Goal: Communication & Community: Participate in discussion

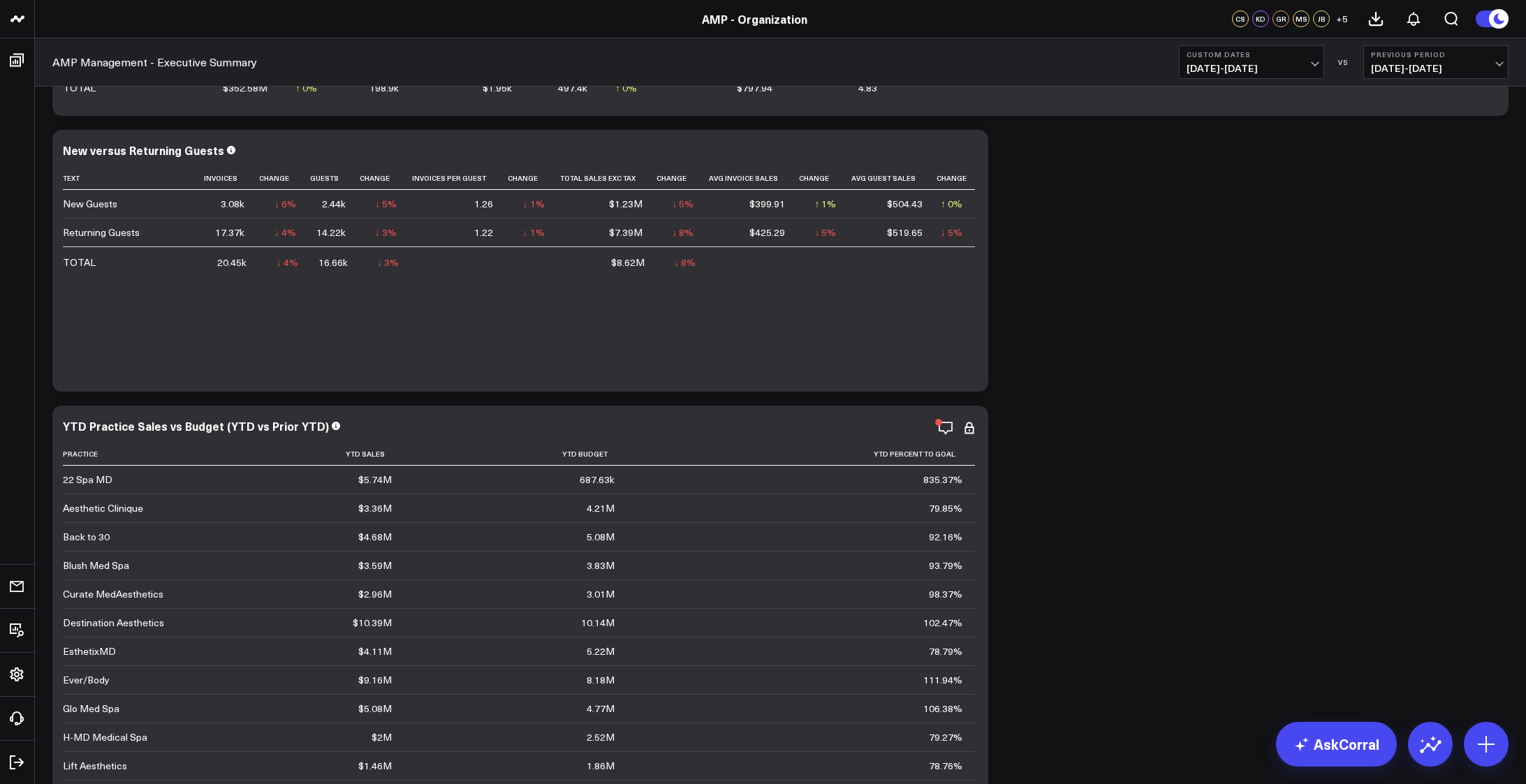
scroll to position [558, 0]
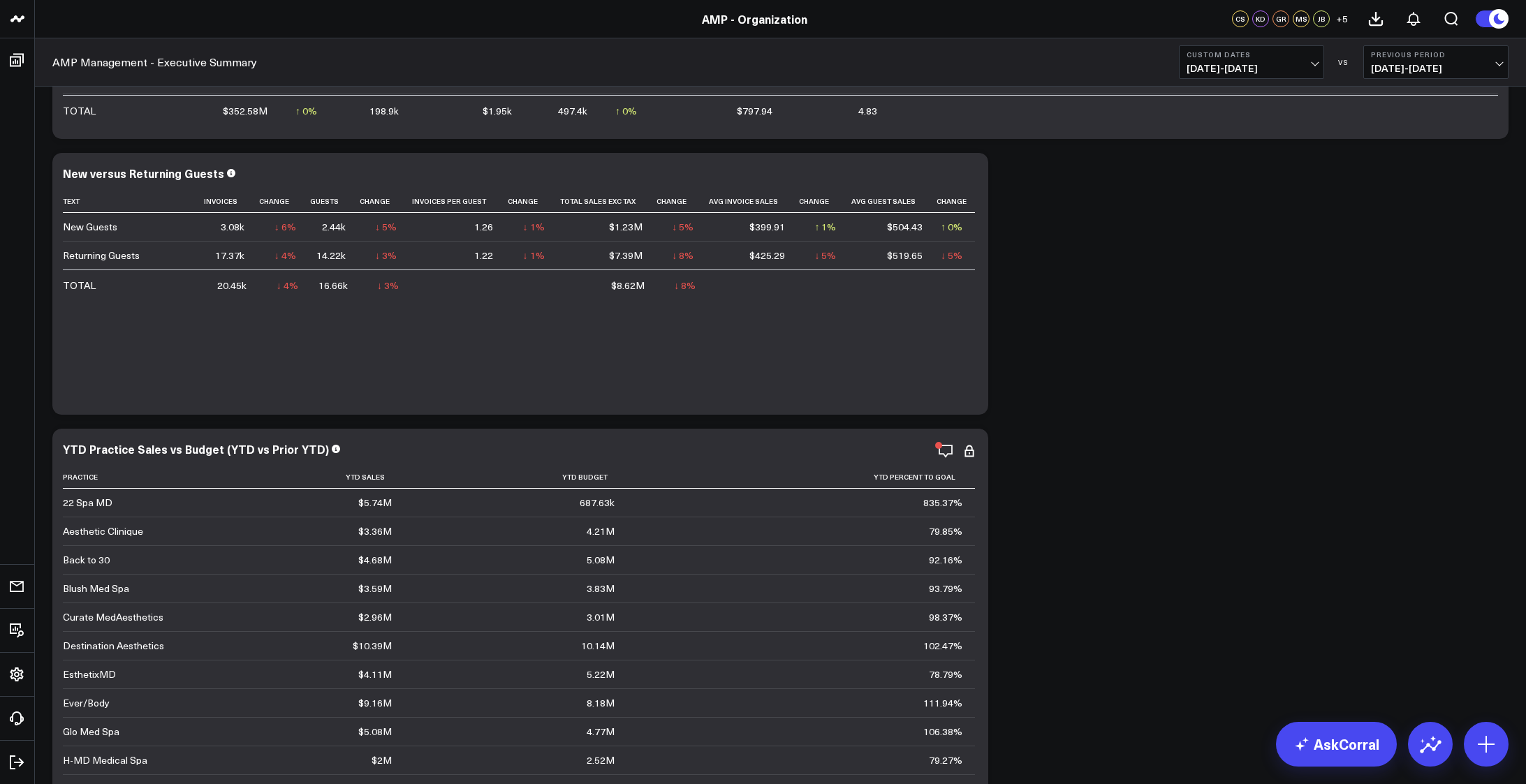
click at [970, 180] on icon at bounding box center [969, 175] width 17 height 17
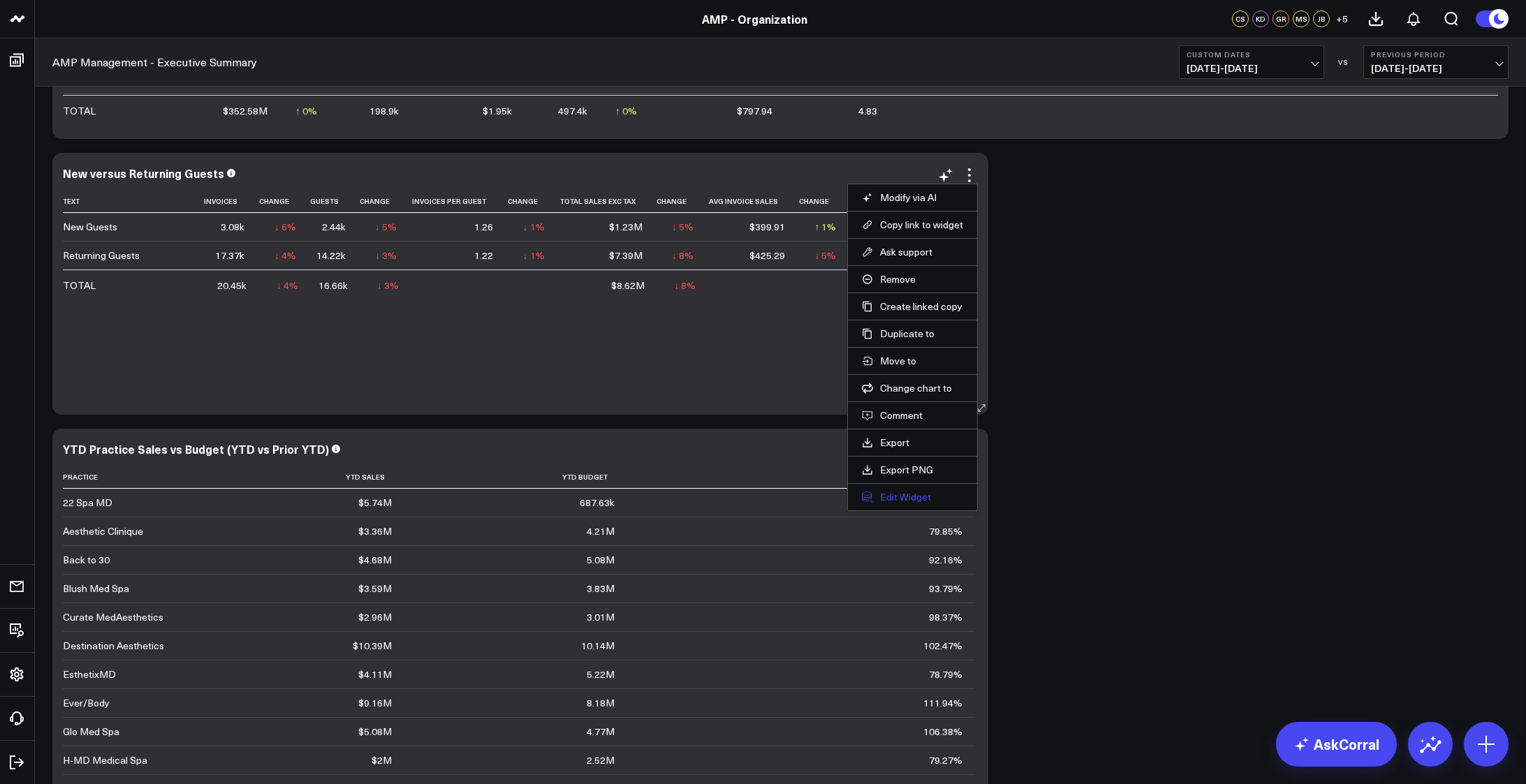
click at [911, 500] on button "Edit Widget" at bounding box center [911, 497] width 101 height 13
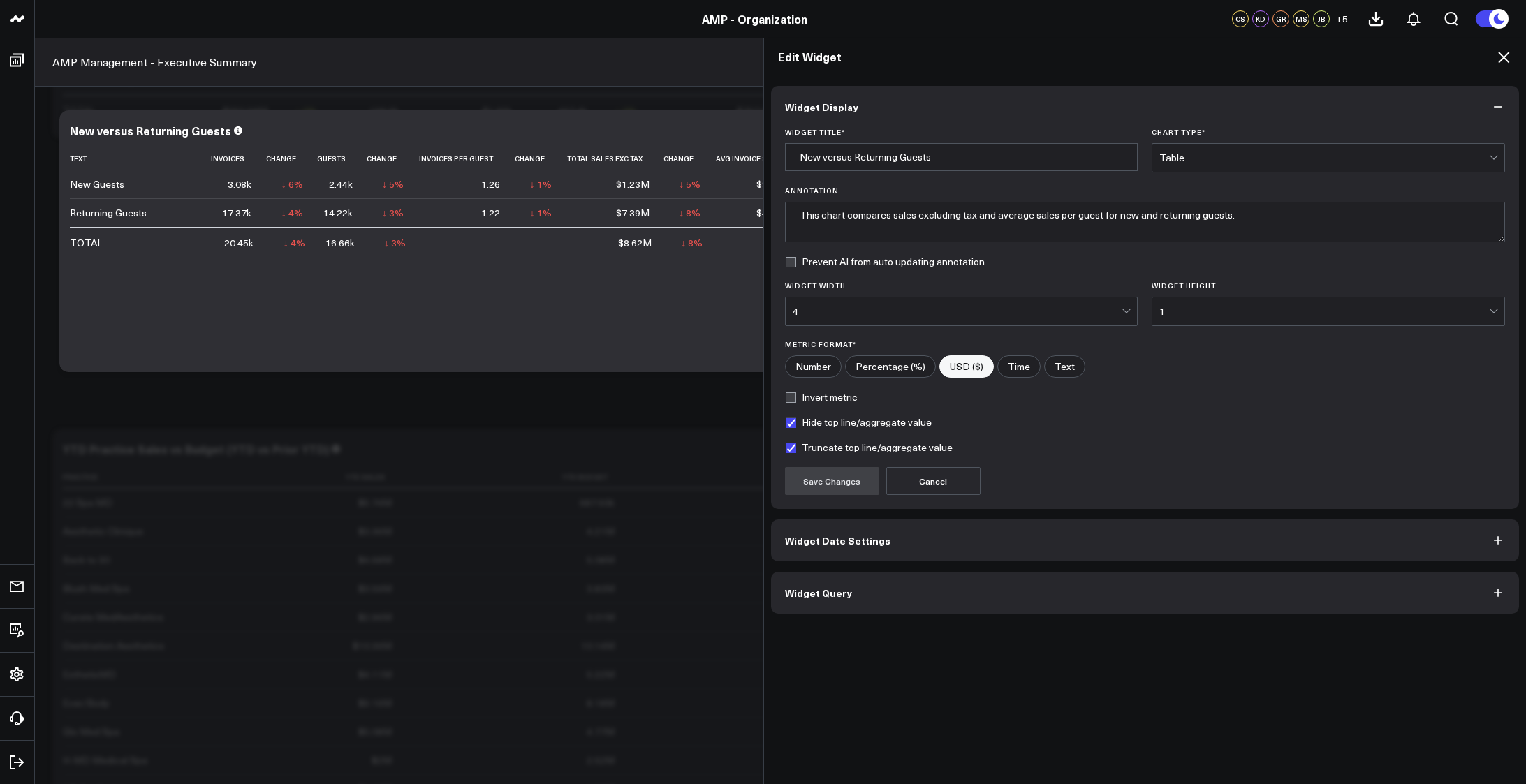
click at [940, 574] on button "Widget Query" at bounding box center [1145, 592] width 749 height 42
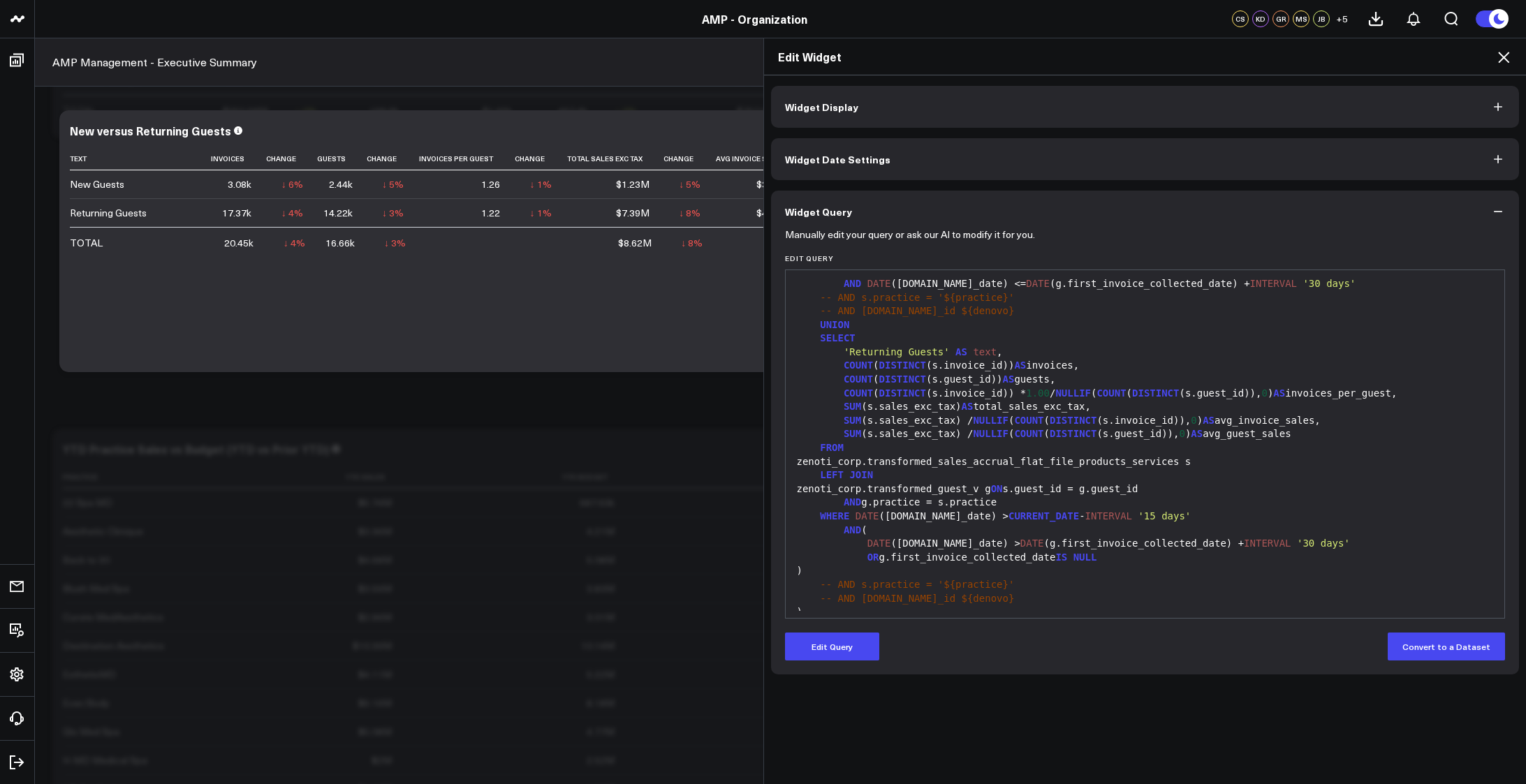
scroll to position [254, 0]
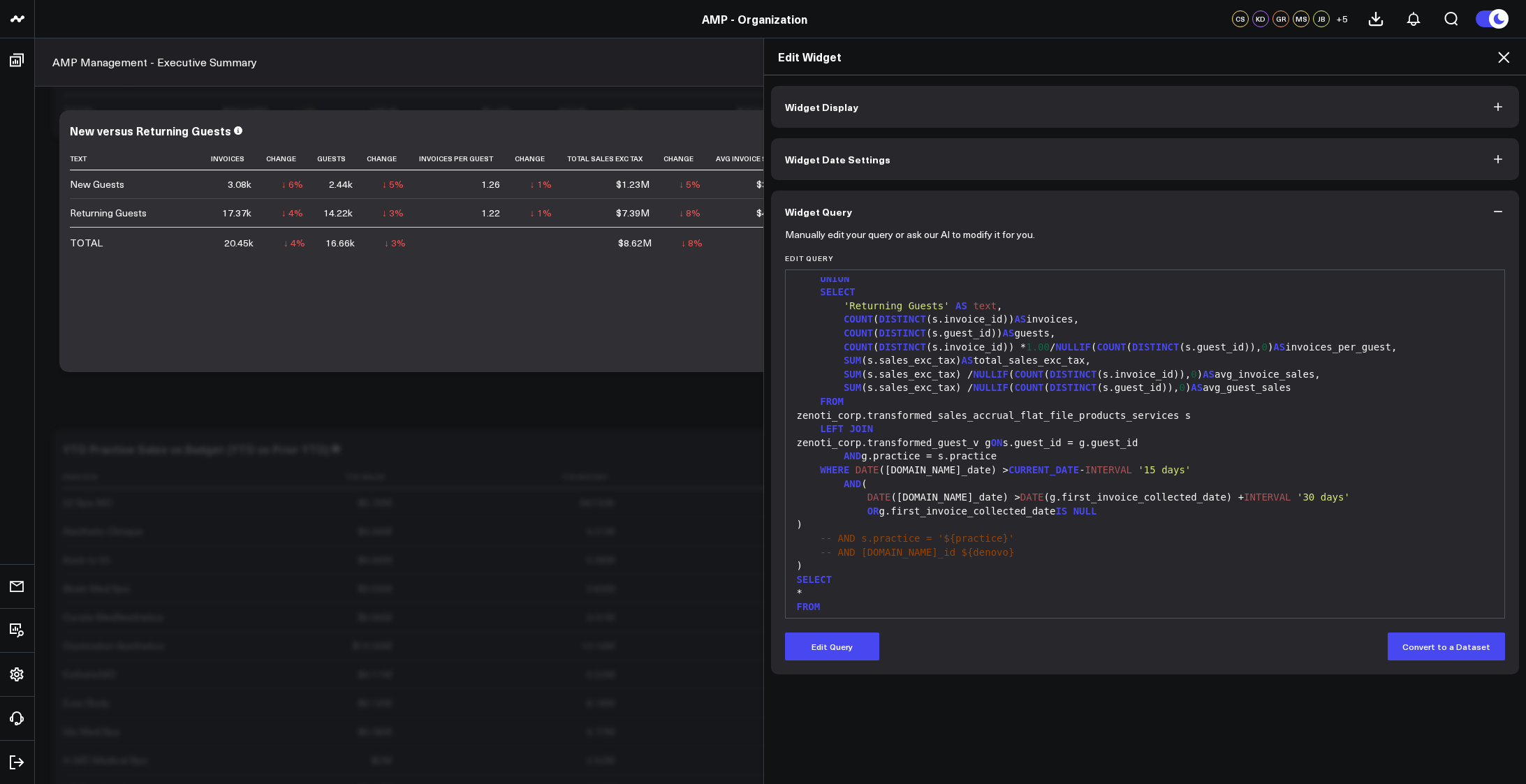
click at [1074, 428] on div "LEFT JOIN" at bounding box center [1145, 429] width 705 height 14
click at [845, 657] on button "Edit Query" at bounding box center [832, 646] width 94 height 28
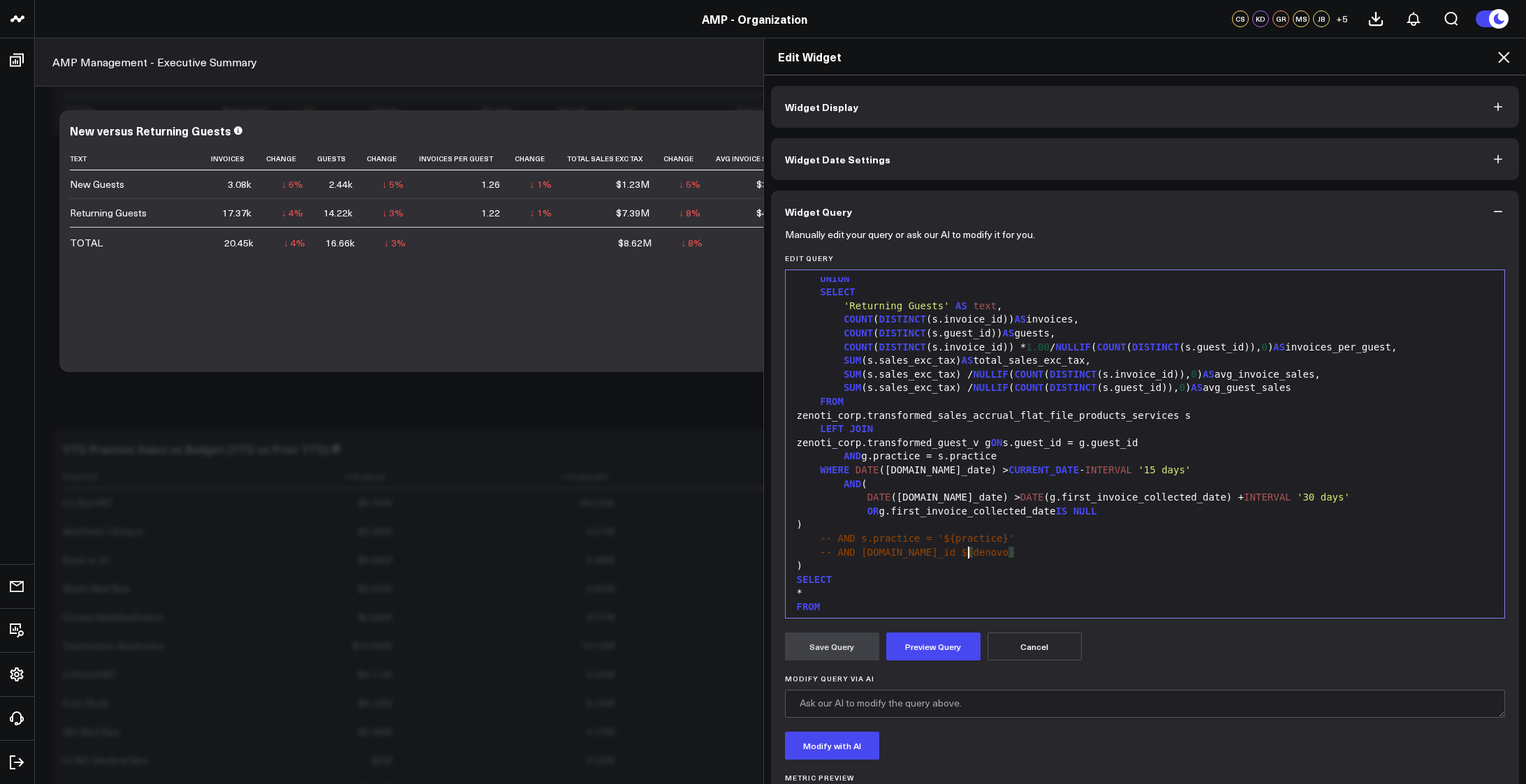
click at [1012, 546] on div "-- AND s.center_id $ { denovo }" at bounding box center [1145, 553] width 705 height 14
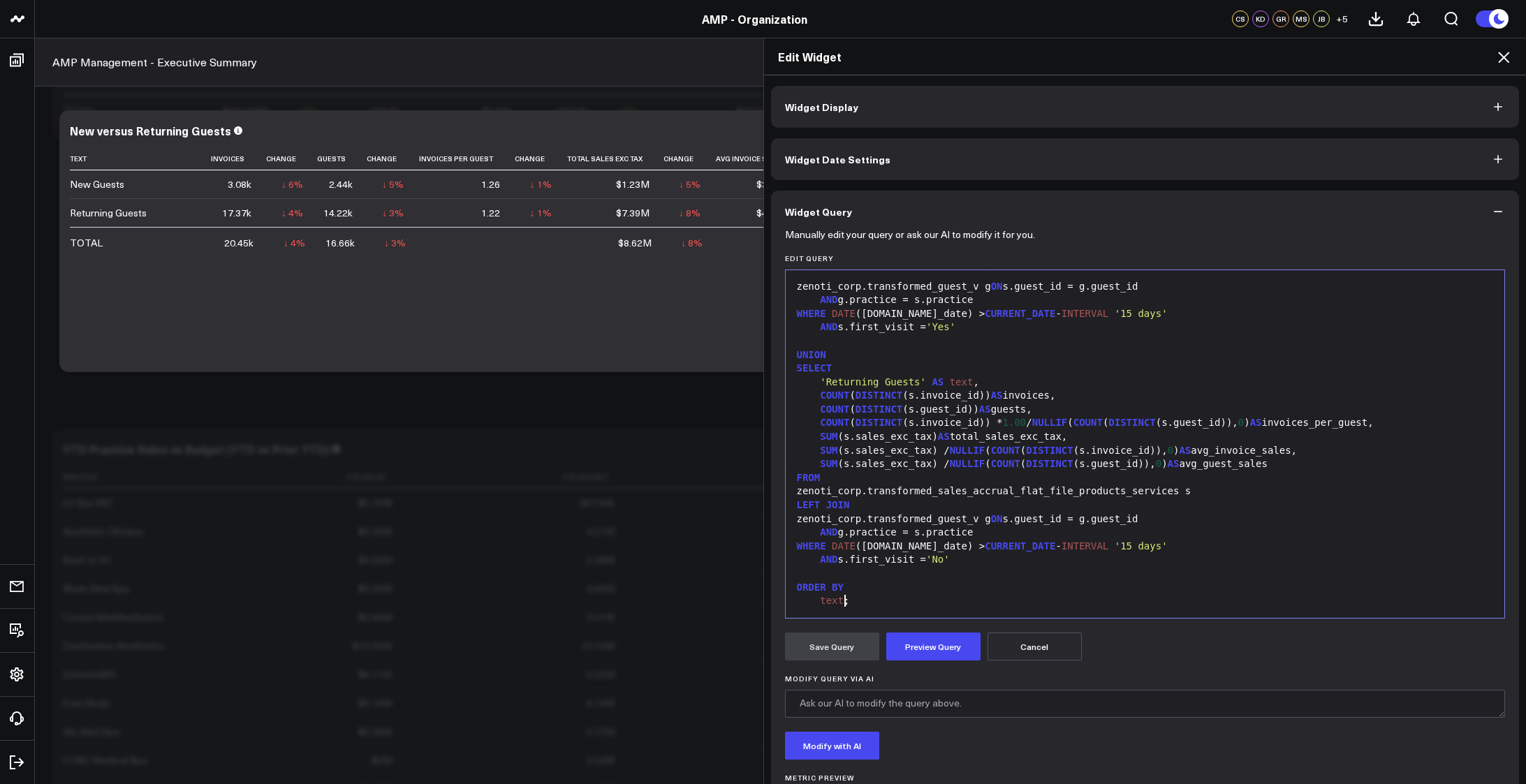
scroll to position [151, 0]
click at [912, 646] on button "Preview Query" at bounding box center [933, 646] width 94 height 28
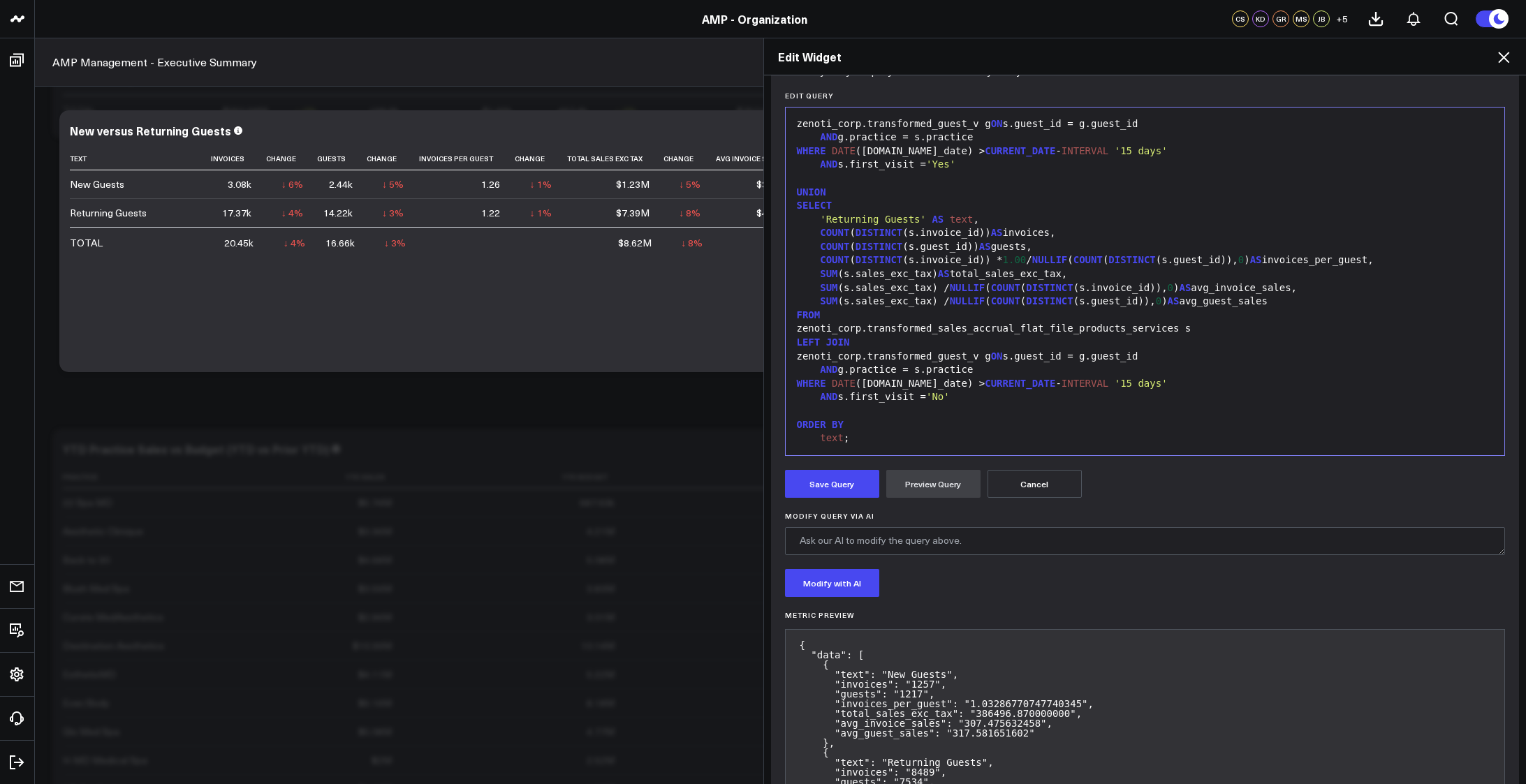
scroll to position [187, 0]
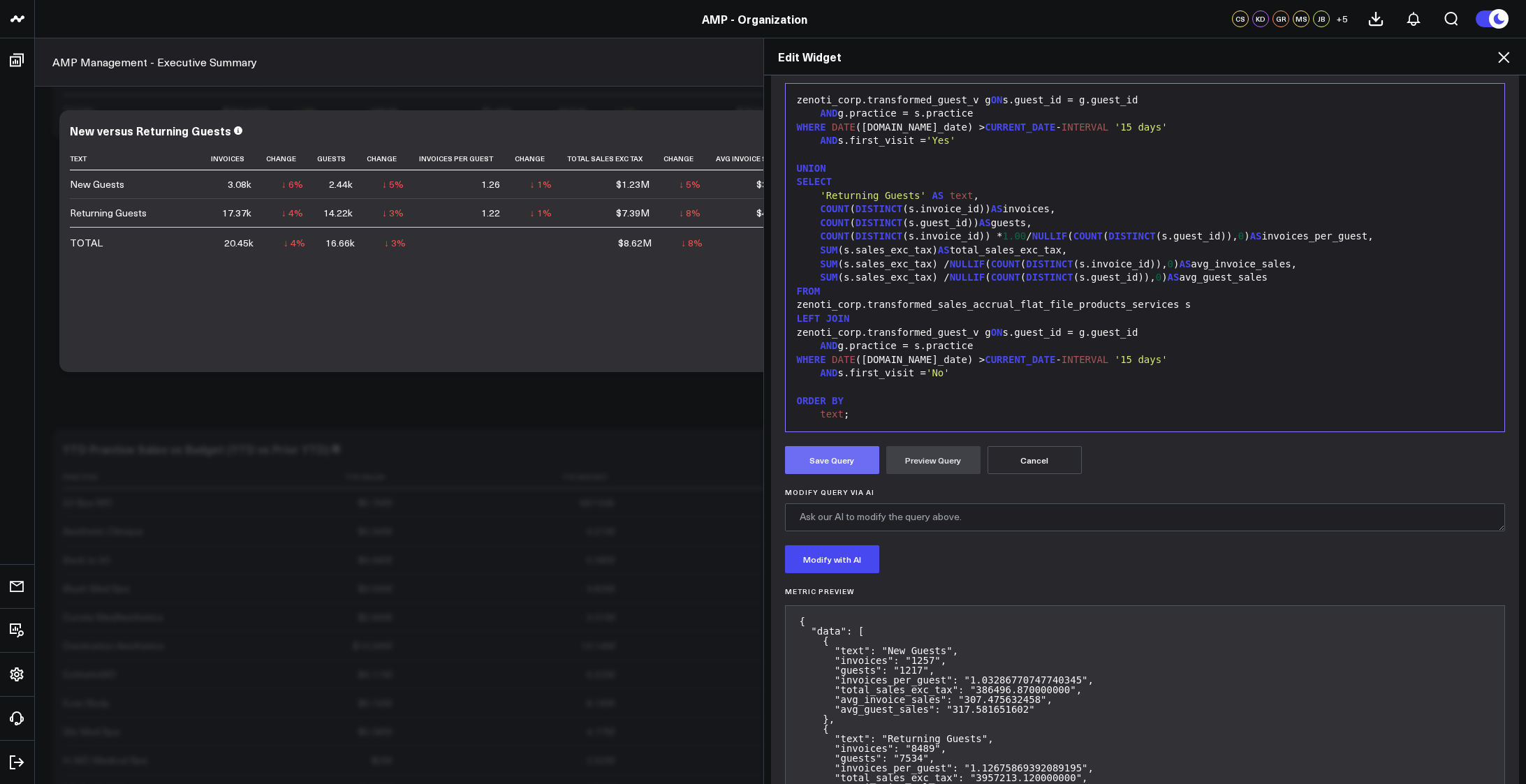
click at [832, 464] on button "Save Query" at bounding box center [832, 460] width 94 height 28
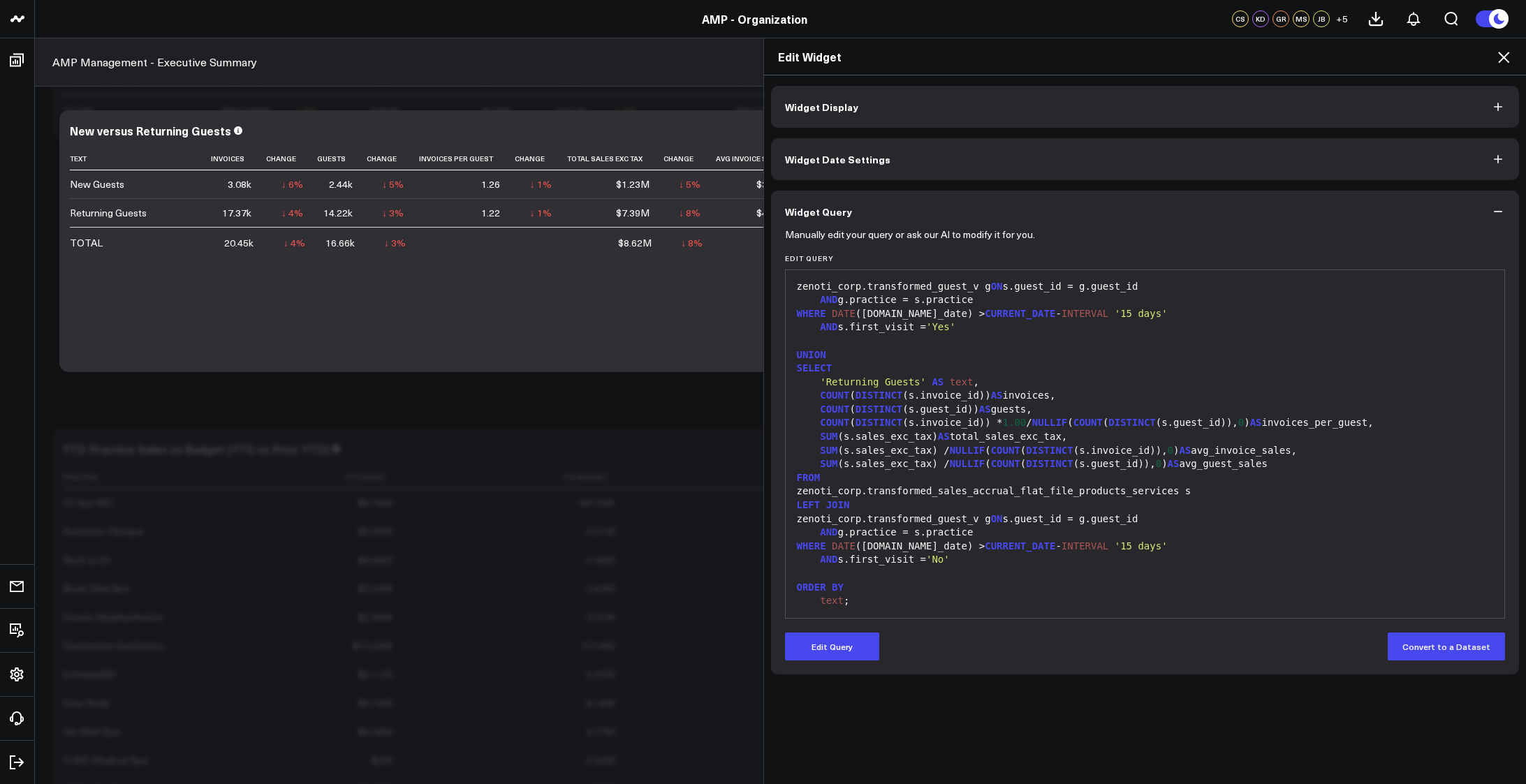
scroll to position [0, 0]
click at [1505, 53] on icon at bounding box center [1503, 57] width 17 height 17
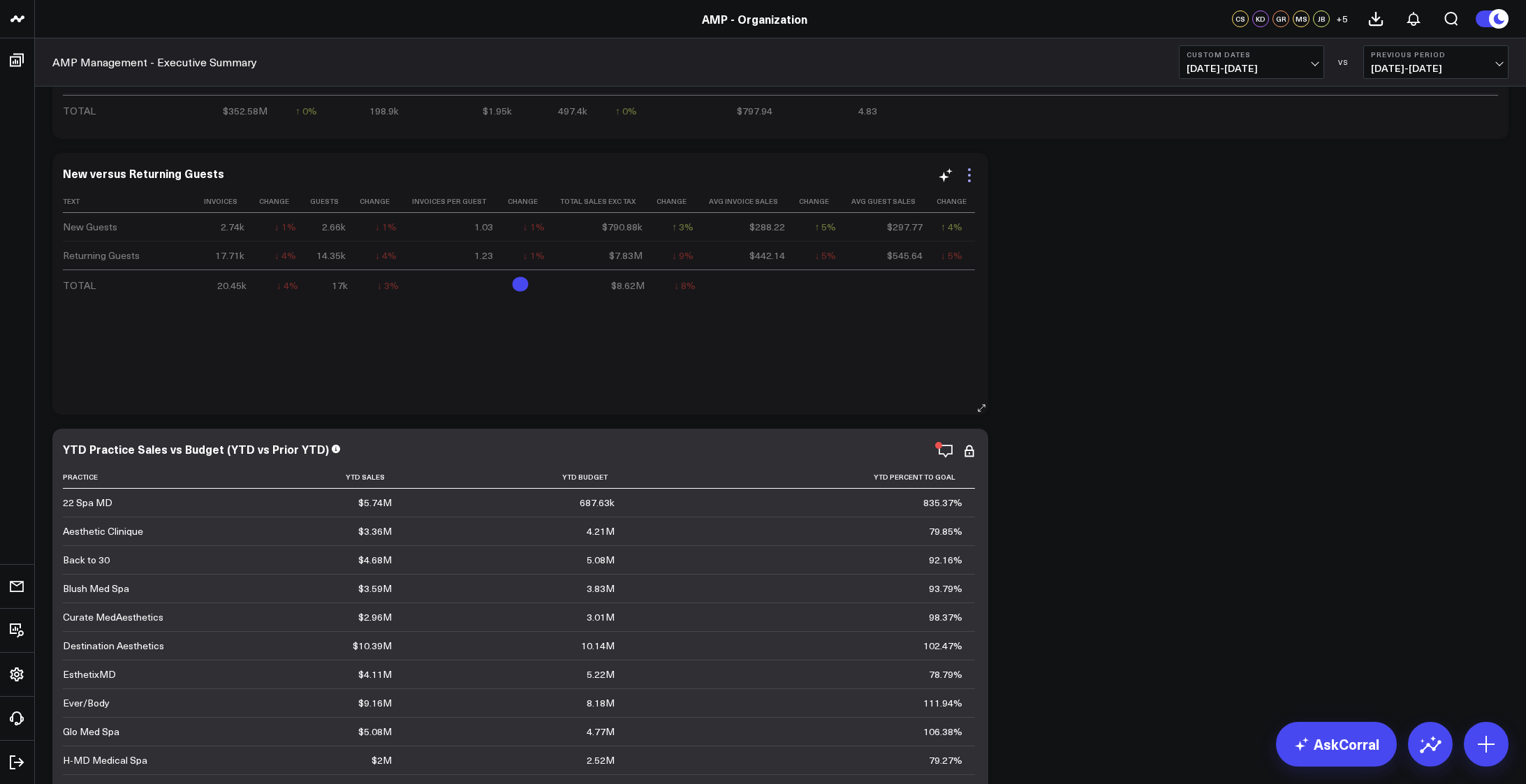
click at [972, 175] on icon at bounding box center [969, 175] width 17 height 17
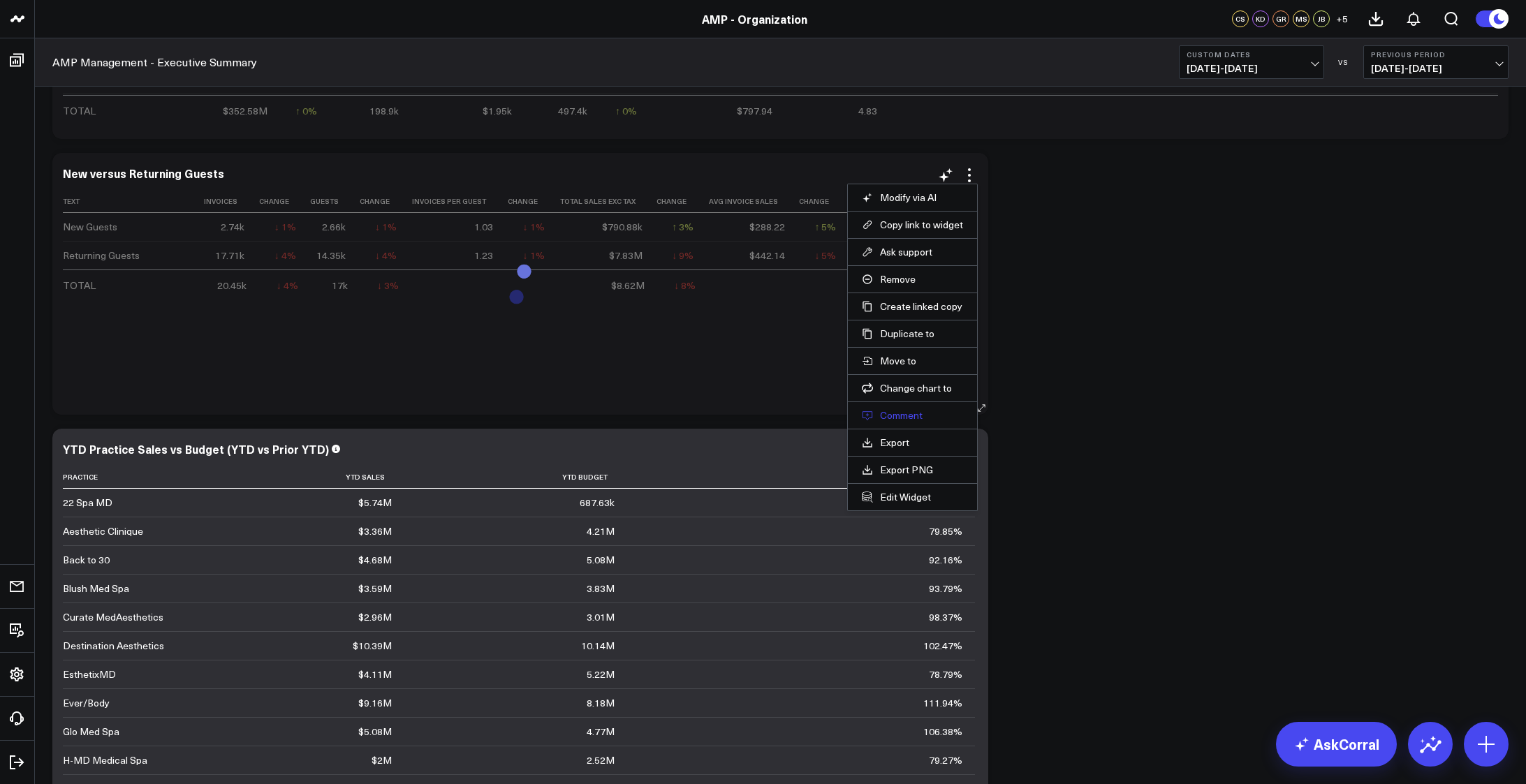
click at [914, 409] on button "Comment" at bounding box center [911, 416] width 101 height 13
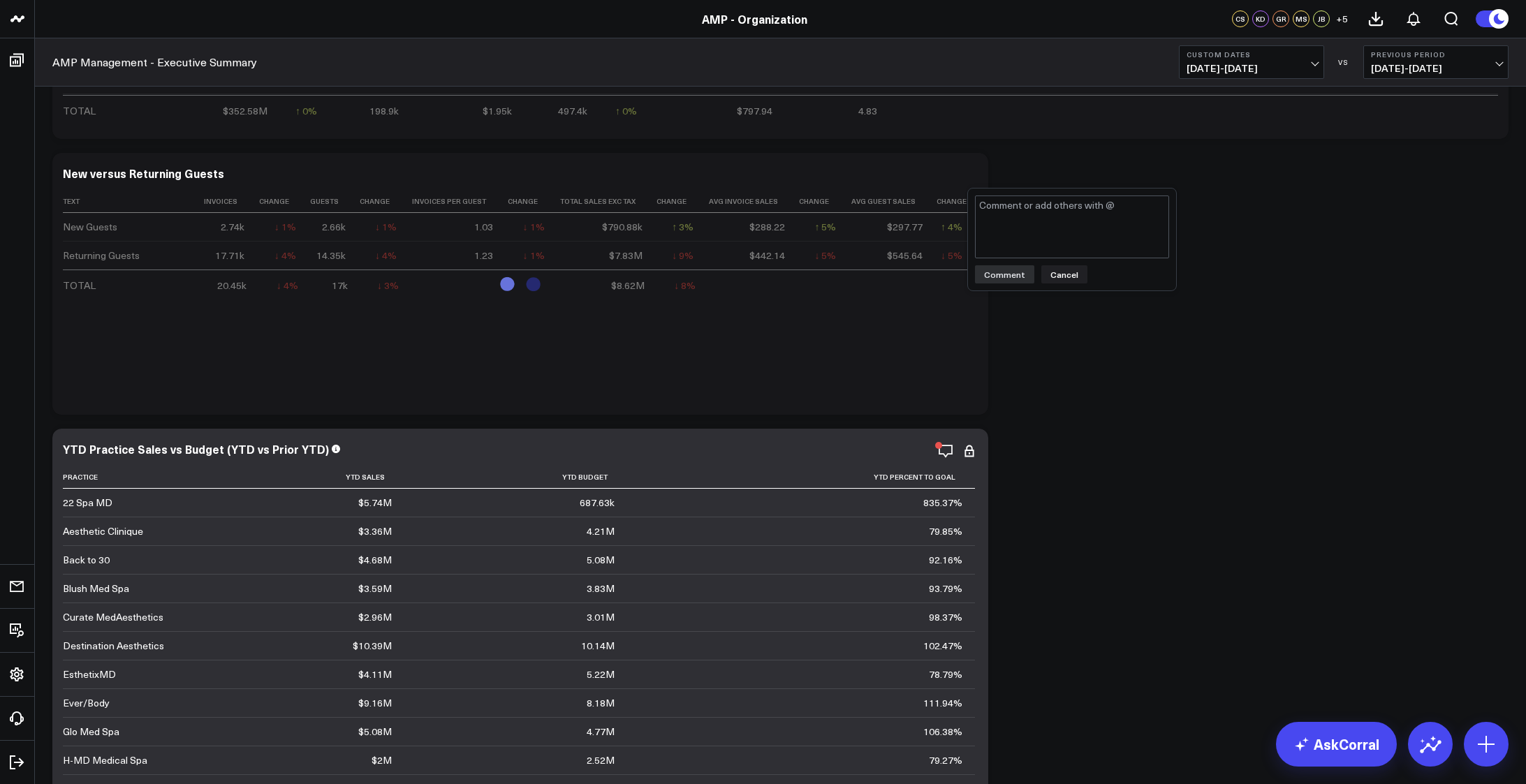
click at [1027, 244] on textarea at bounding box center [1071, 226] width 194 height 63
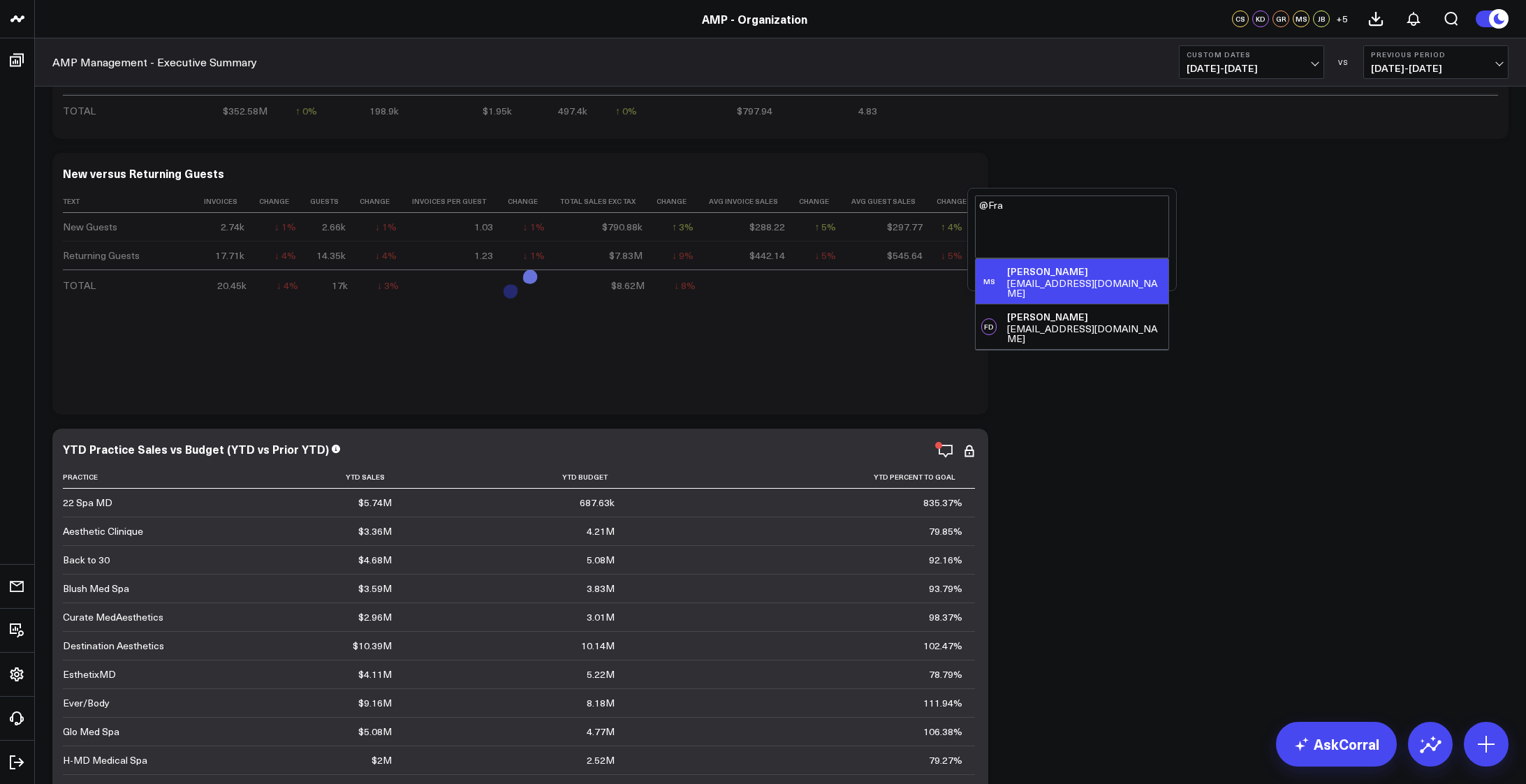
type textarea "@Fran"
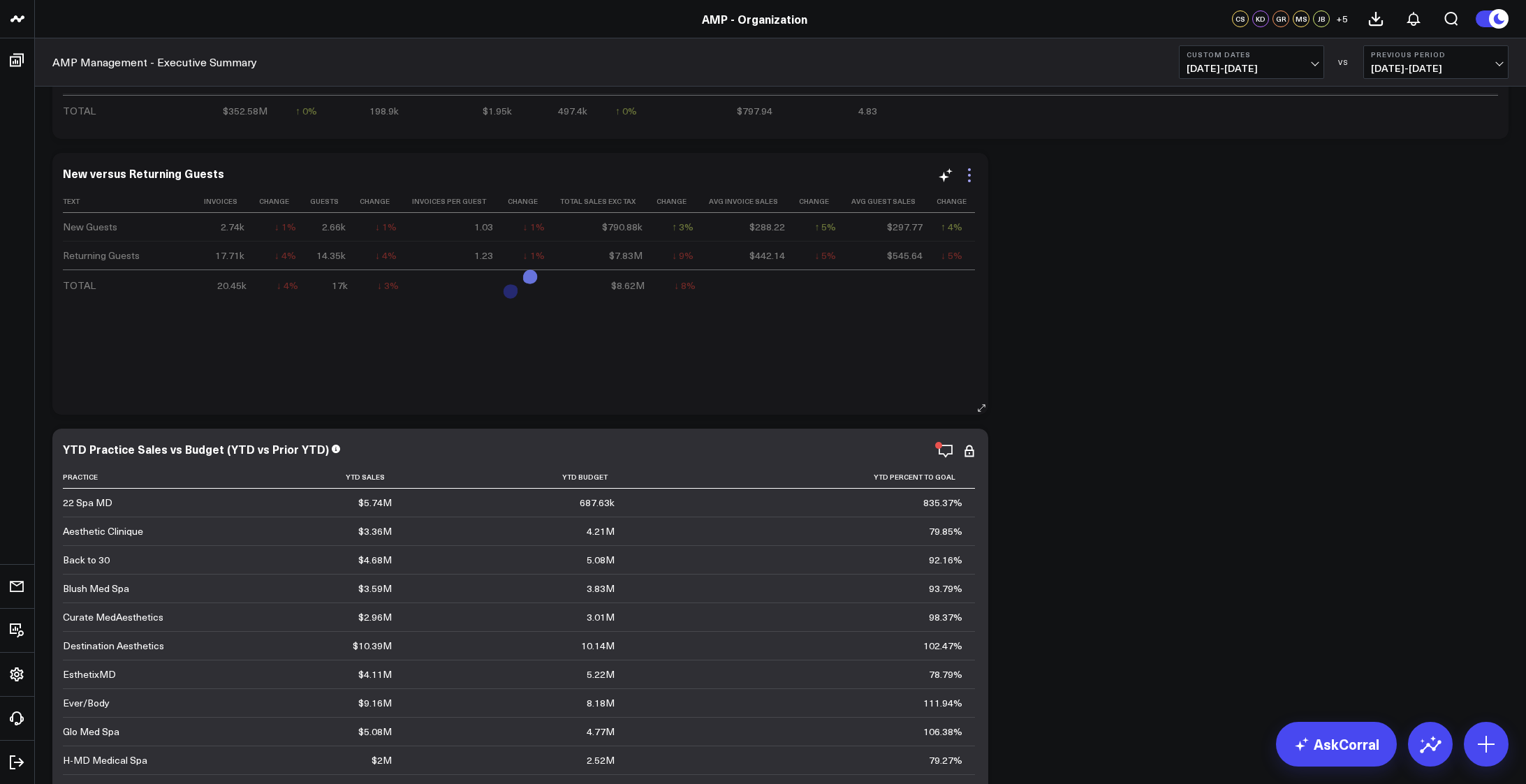
click at [972, 174] on icon at bounding box center [969, 175] width 17 height 17
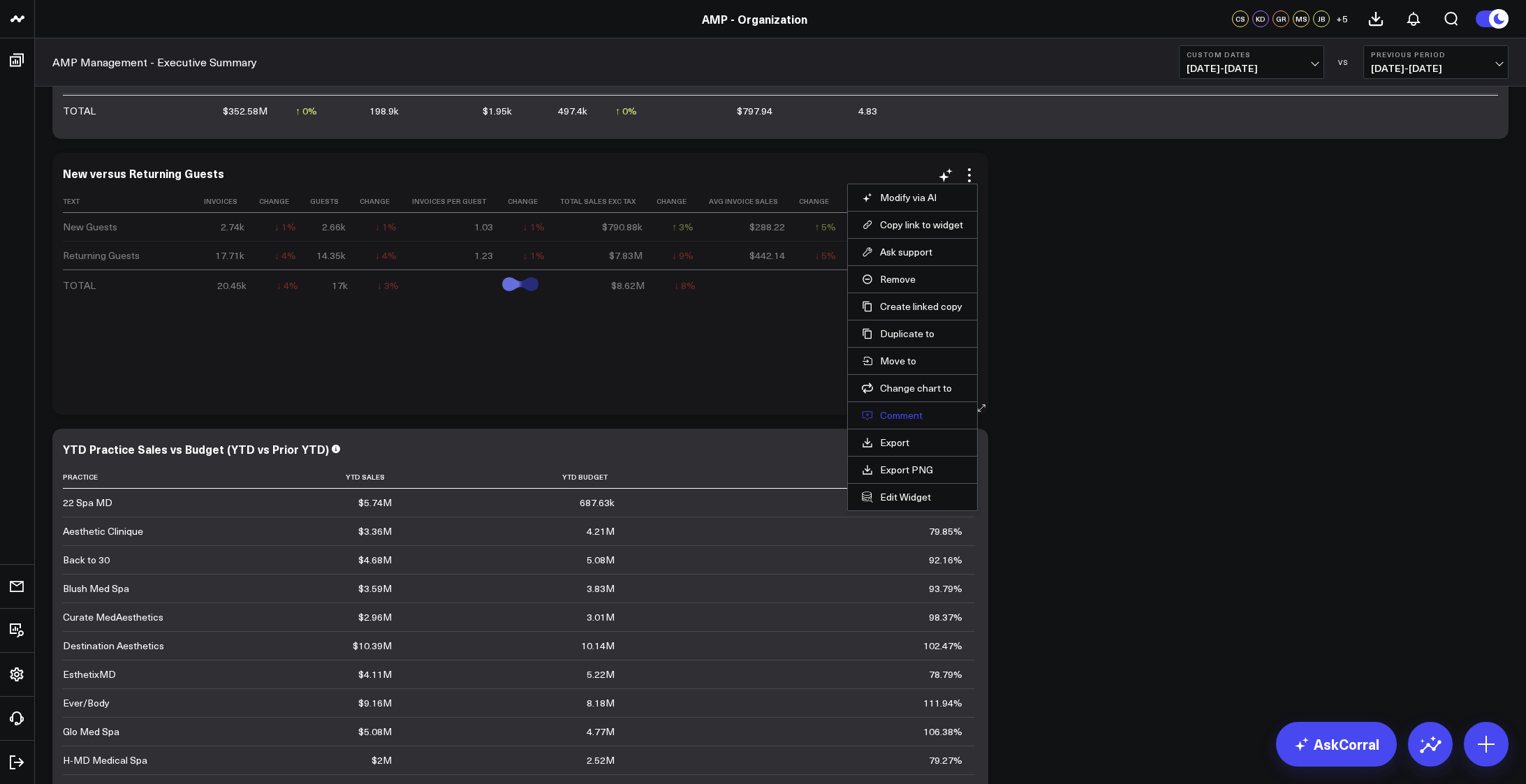
click at [912, 413] on button "Comment" at bounding box center [911, 416] width 101 height 13
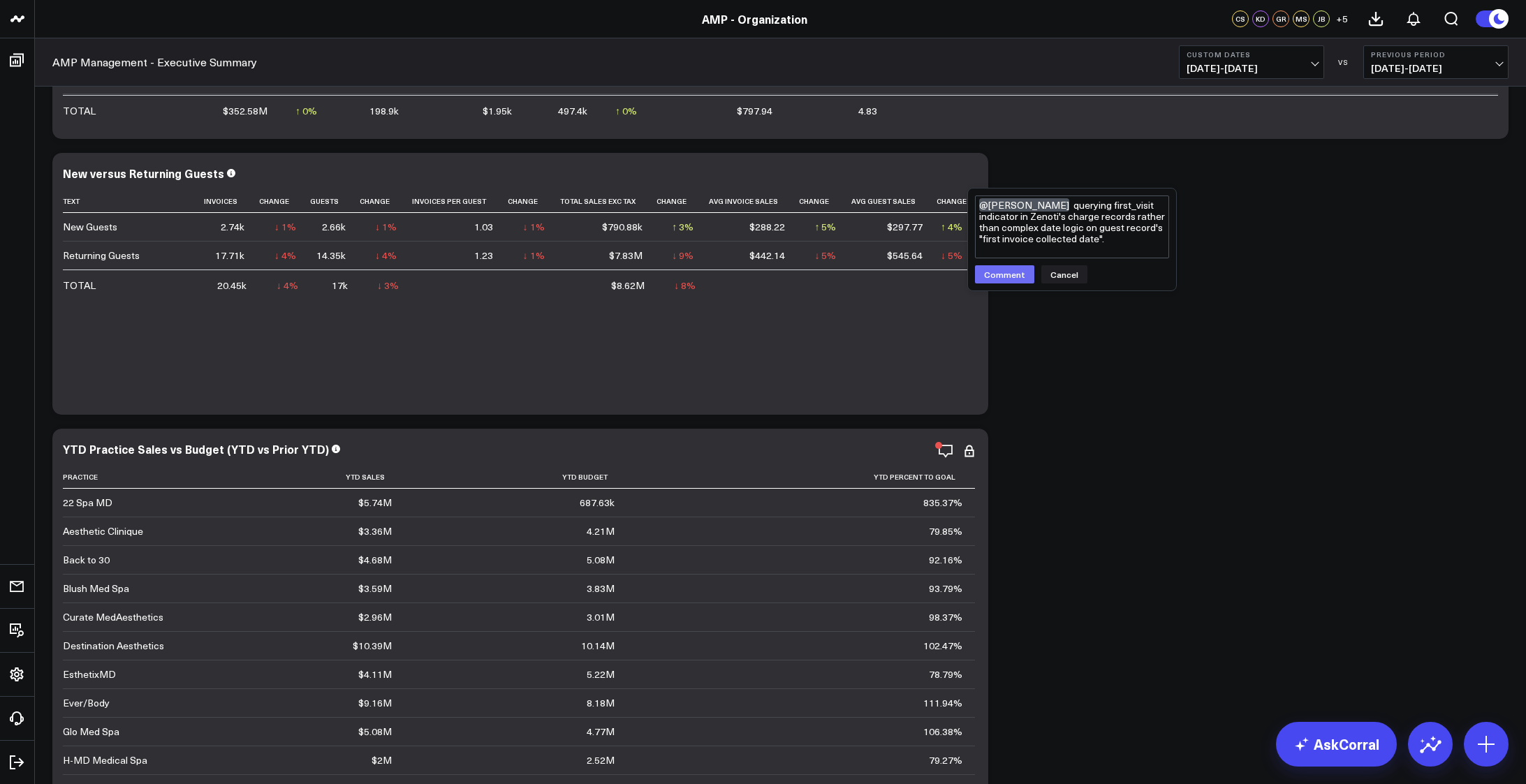
type textarea "@Francis DeMonte querying first_visit indicator in Zenoti's charge records rath…"
click at [1006, 276] on button "Comment" at bounding box center [1004, 274] width 59 height 18
click at [967, 171] on icon at bounding box center [969, 175] width 17 height 17
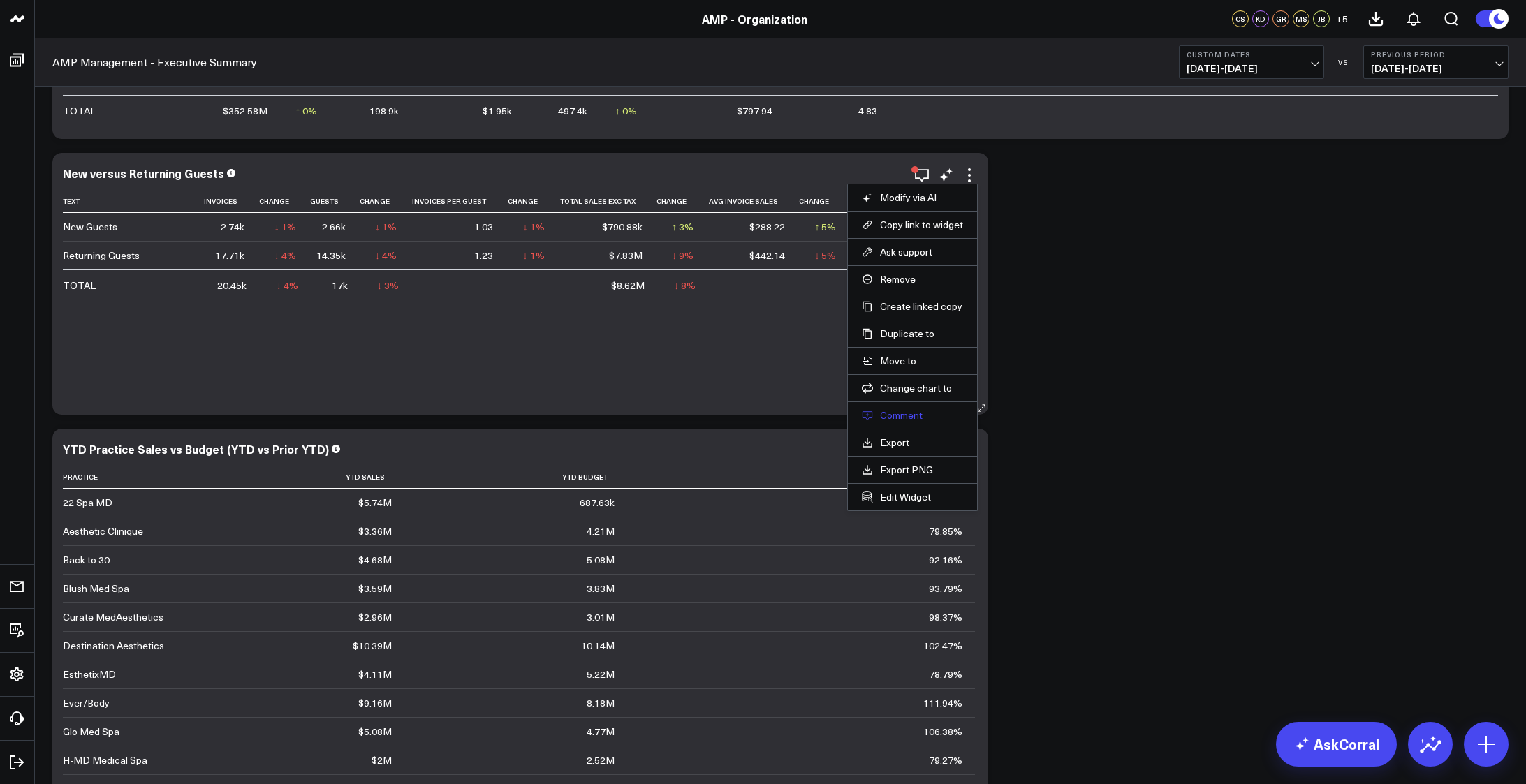
click at [902, 413] on button "Comment" at bounding box center [911, 416] width 101 height 13
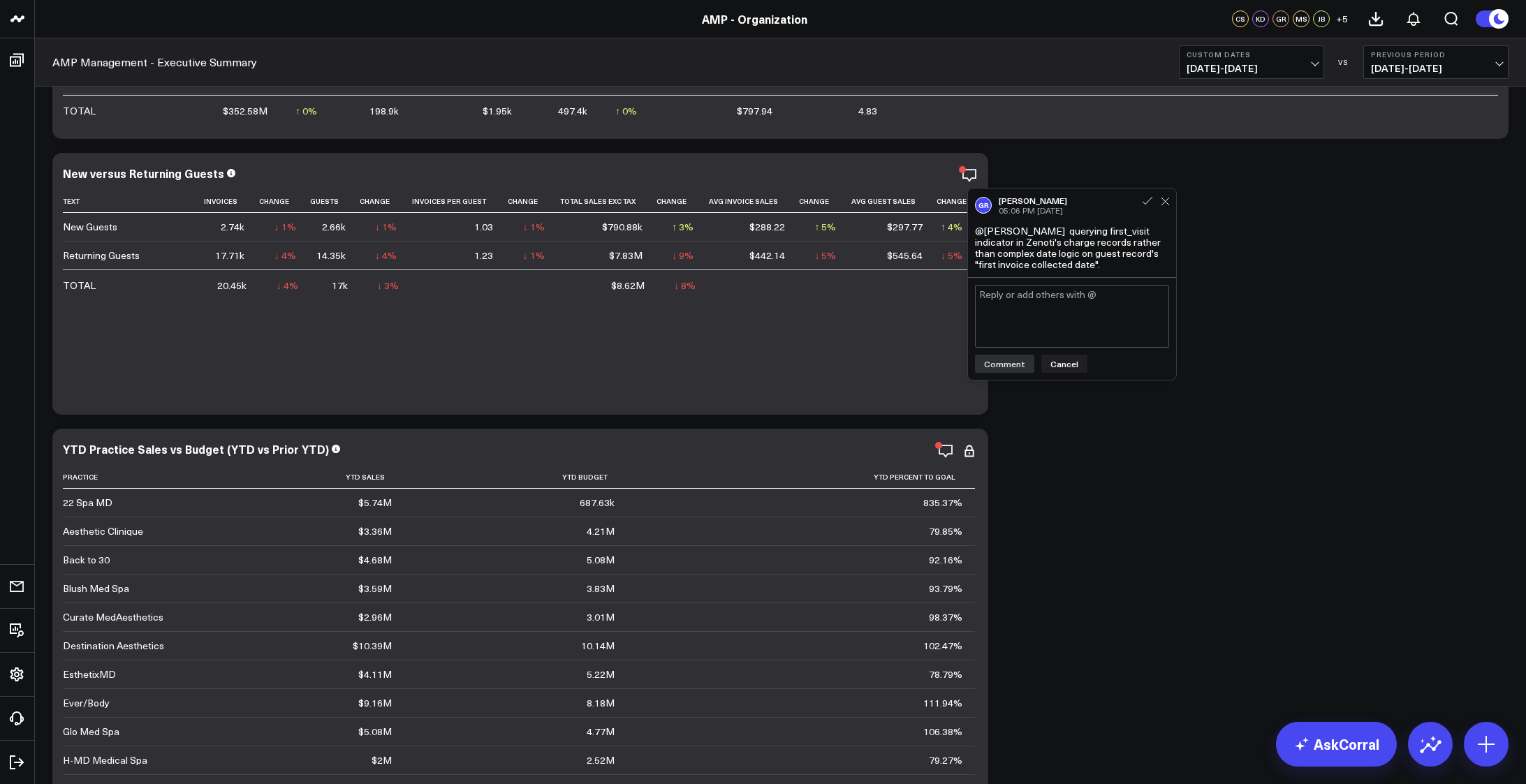
click at [1066, 311] on textarea at bounding box center [1071, 316] width 194 height 63
type textarea "@Francis DeMonte SQL lessons: don't "select *" from a single subquery - there i…"
click at [998, 363] on button "Comment" at bounding box center [1004, 365] width 59 height 18
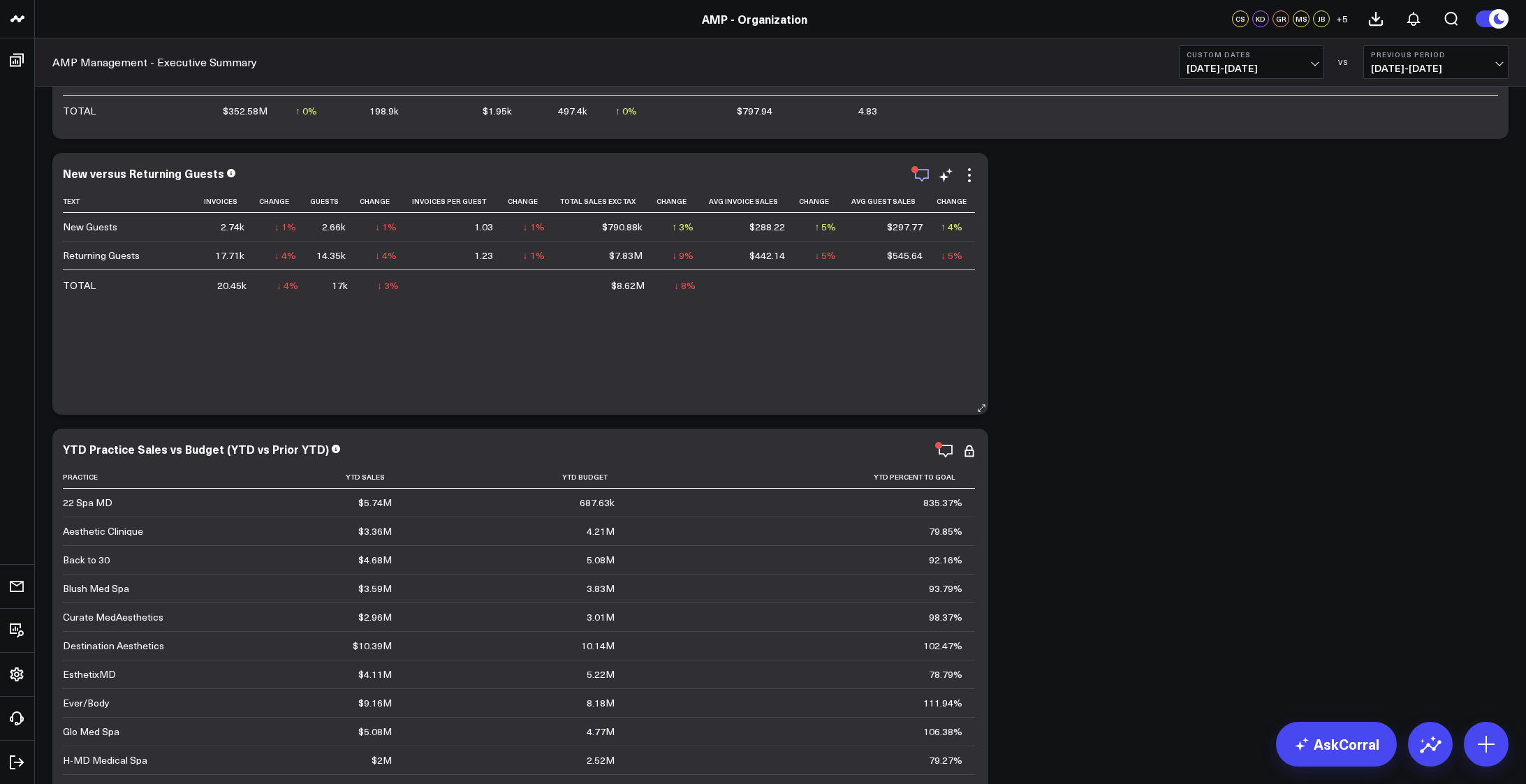
click at [925, 173] on icon "button" at bounding box center [922, 175] width 17 height 17
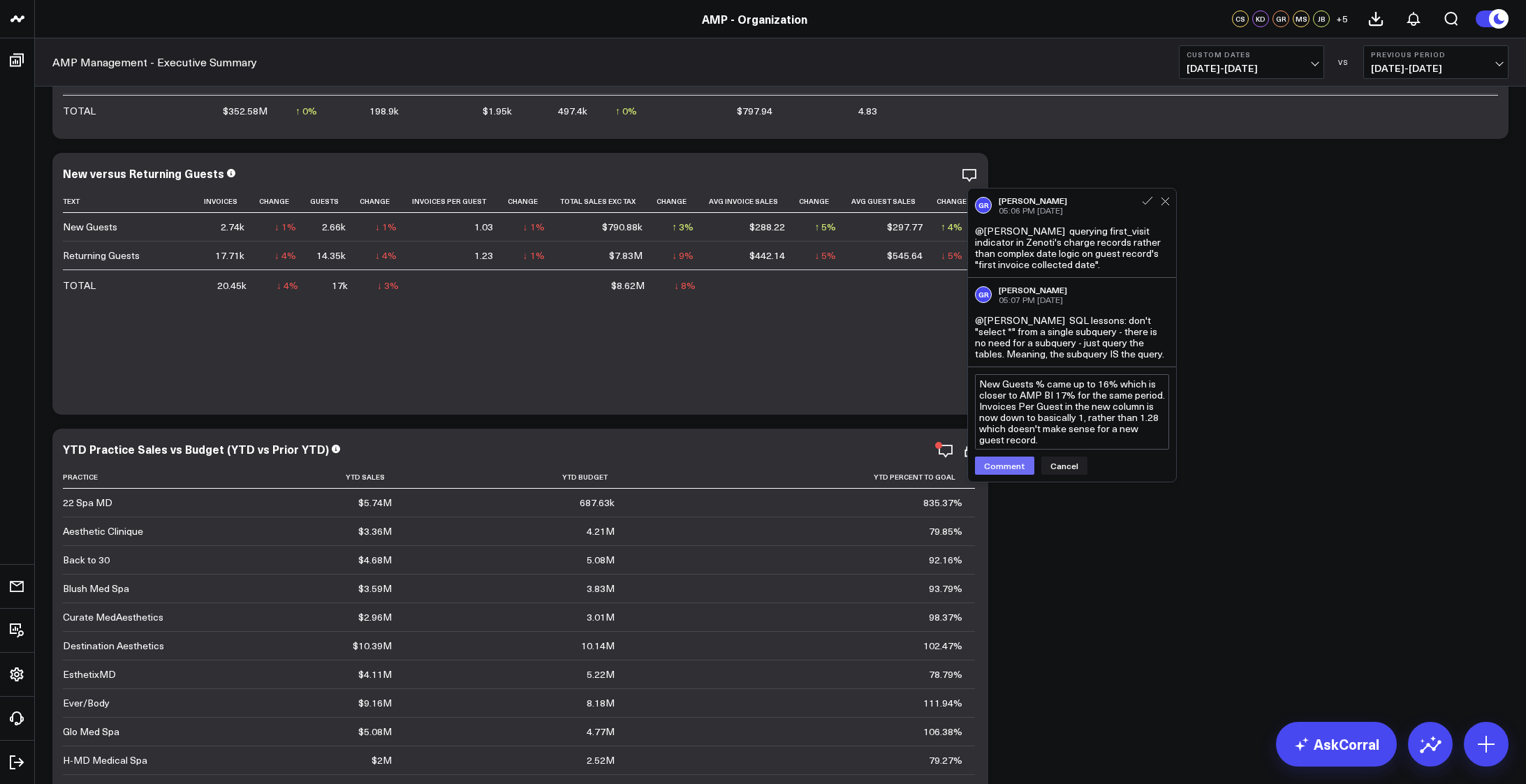
type textarea "New Guests % came up to 16% which is closer to AMP BI 17% for the same period. …"
click at [1002, 462] on button "Comment" at bounding box center [1004, 466] width 59 height 18
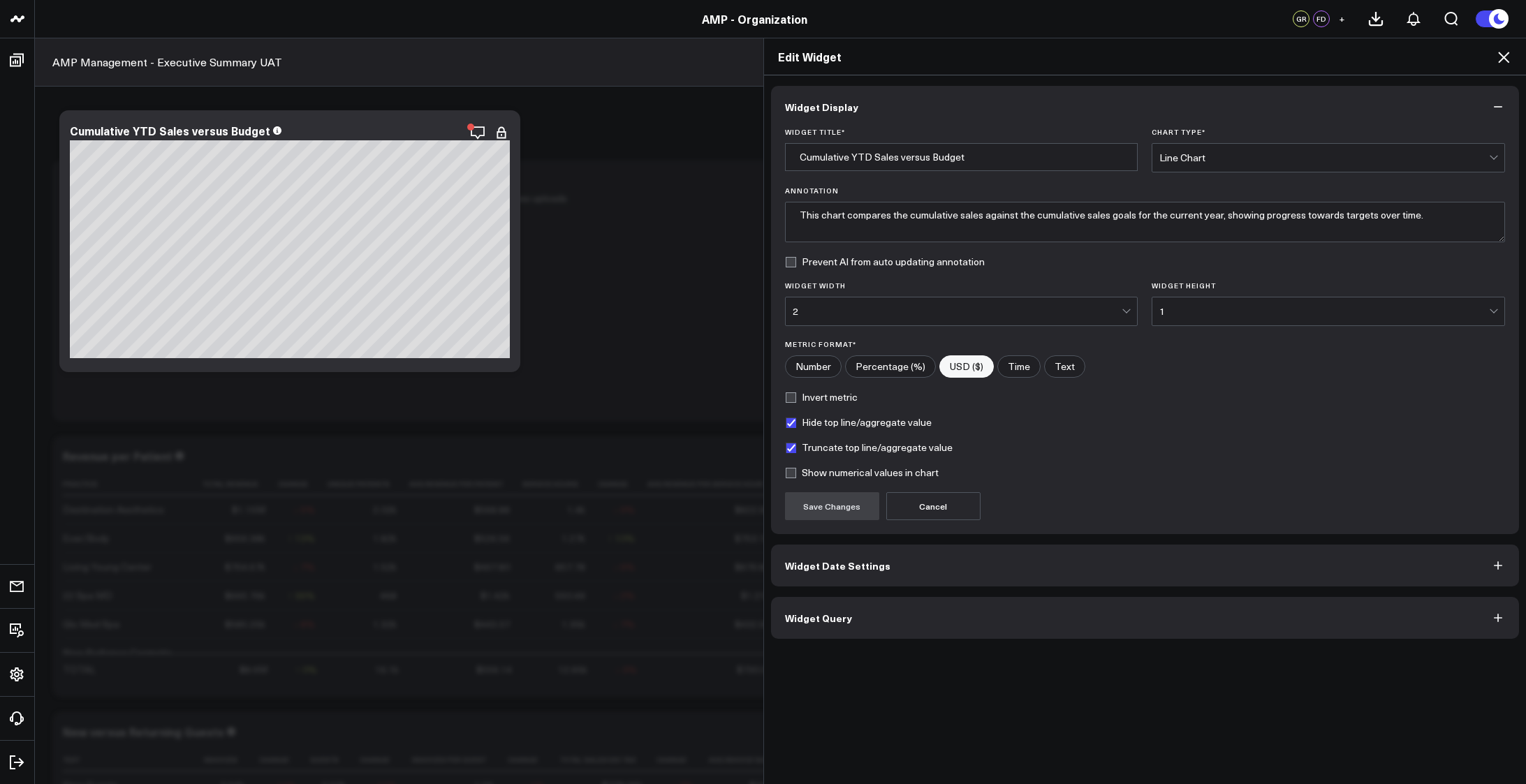
click at [1500, 67] on div "Edit Widget" at bounding box center [1145, 57] width 762 height 37
click at [1500, 59] on icon at bounding box center [1503, 57] width 17 height 17
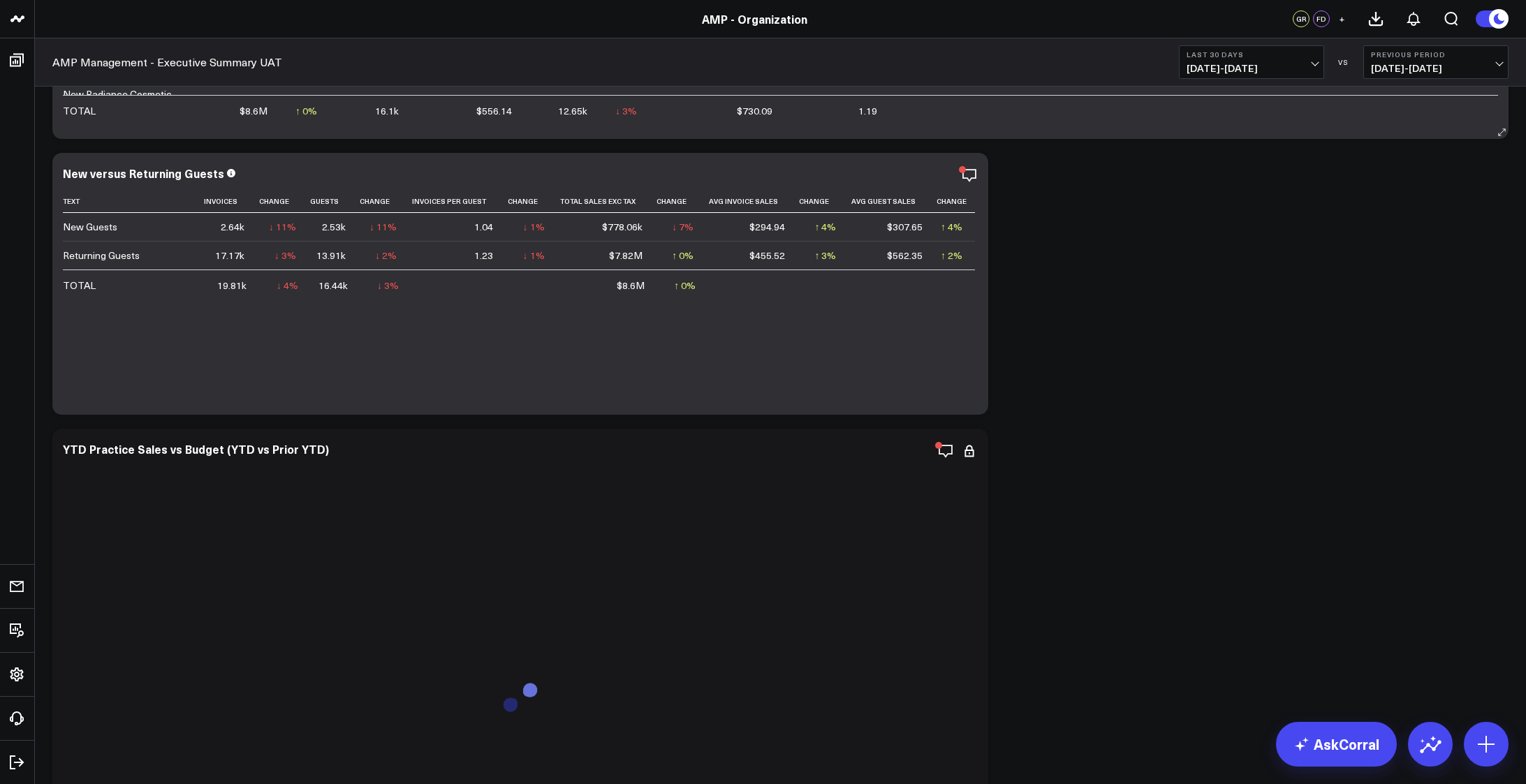
scroll to position [303, 0]
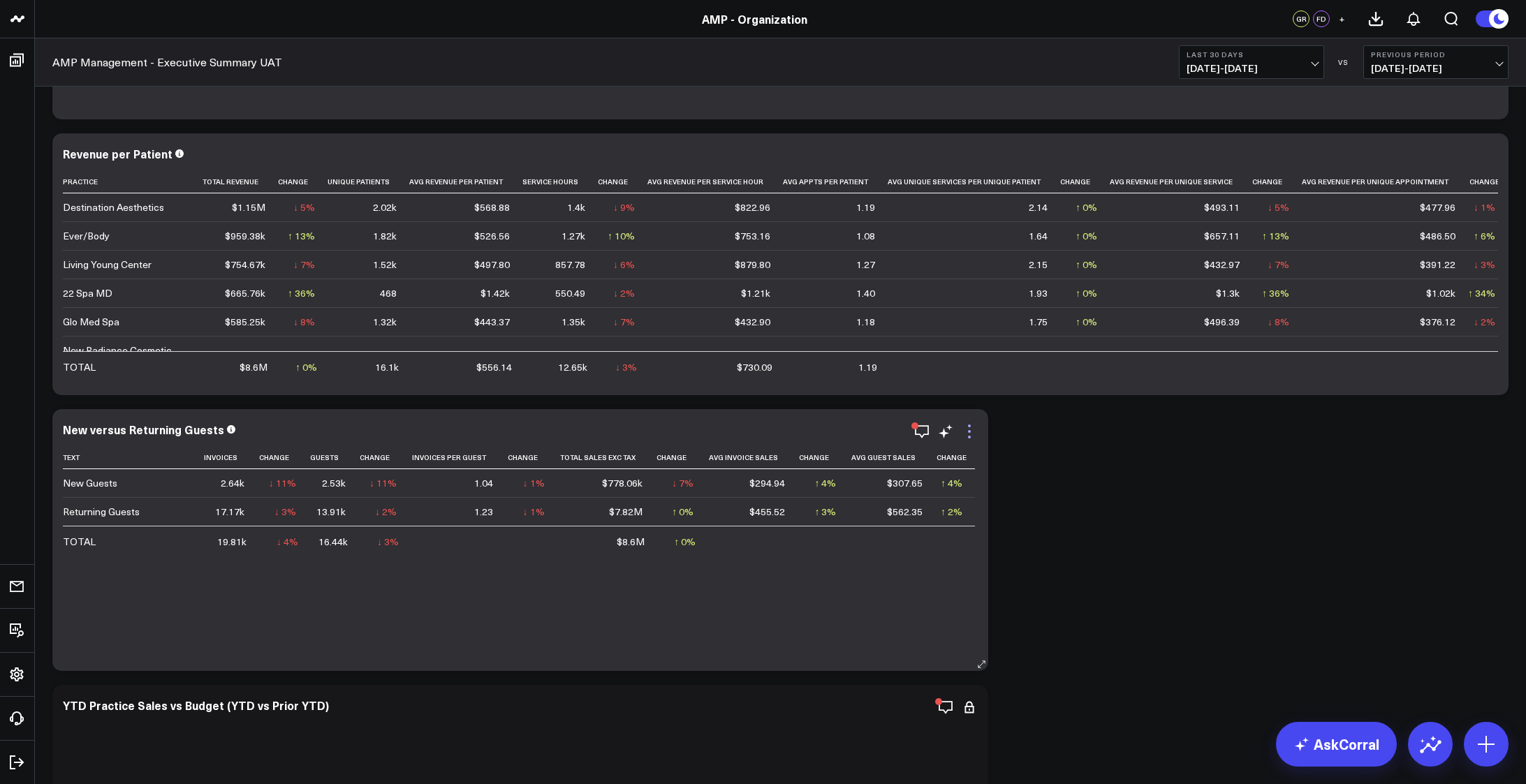
click at [974, 428] on icon at bounding box center [969, 431] width 17 height 17
click at [925, 431] on icon "button" at bounding box center [922, 431] width 17 height 17
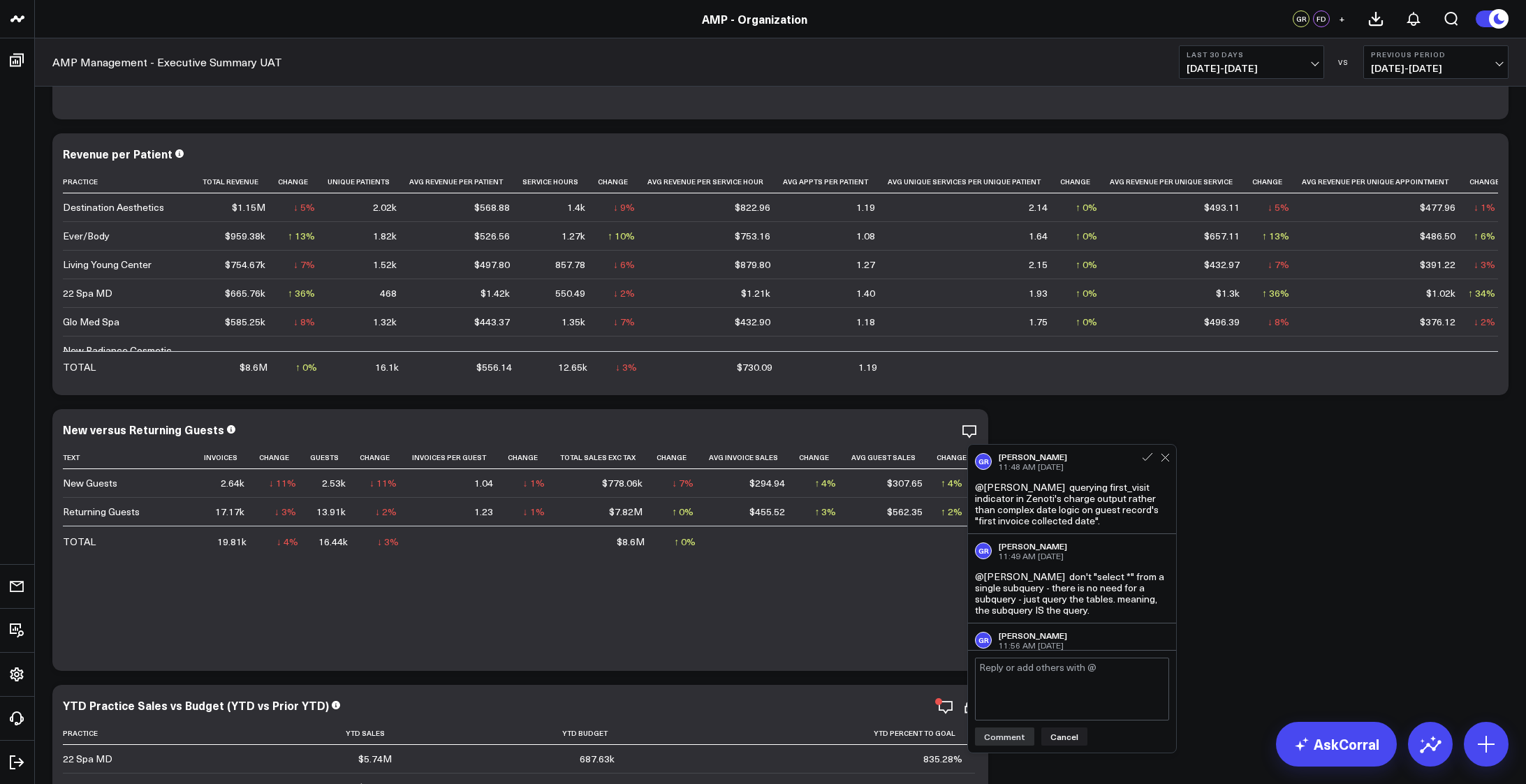
drag, startPoint x: 1070, startPoint y: 489, endPoint x: 1102, endPoint y: 532, distance: 53.6
click at [1102, 532] on div "GR Garrison Roberts 11:48 AM Sep 18 @Francis DeMonte querying first_visit indic…" at bounding box center [1072, 489] width 208 height 89
copy div "uerying first_visit indicator in Zenoti's charge output rather than complex dat…"
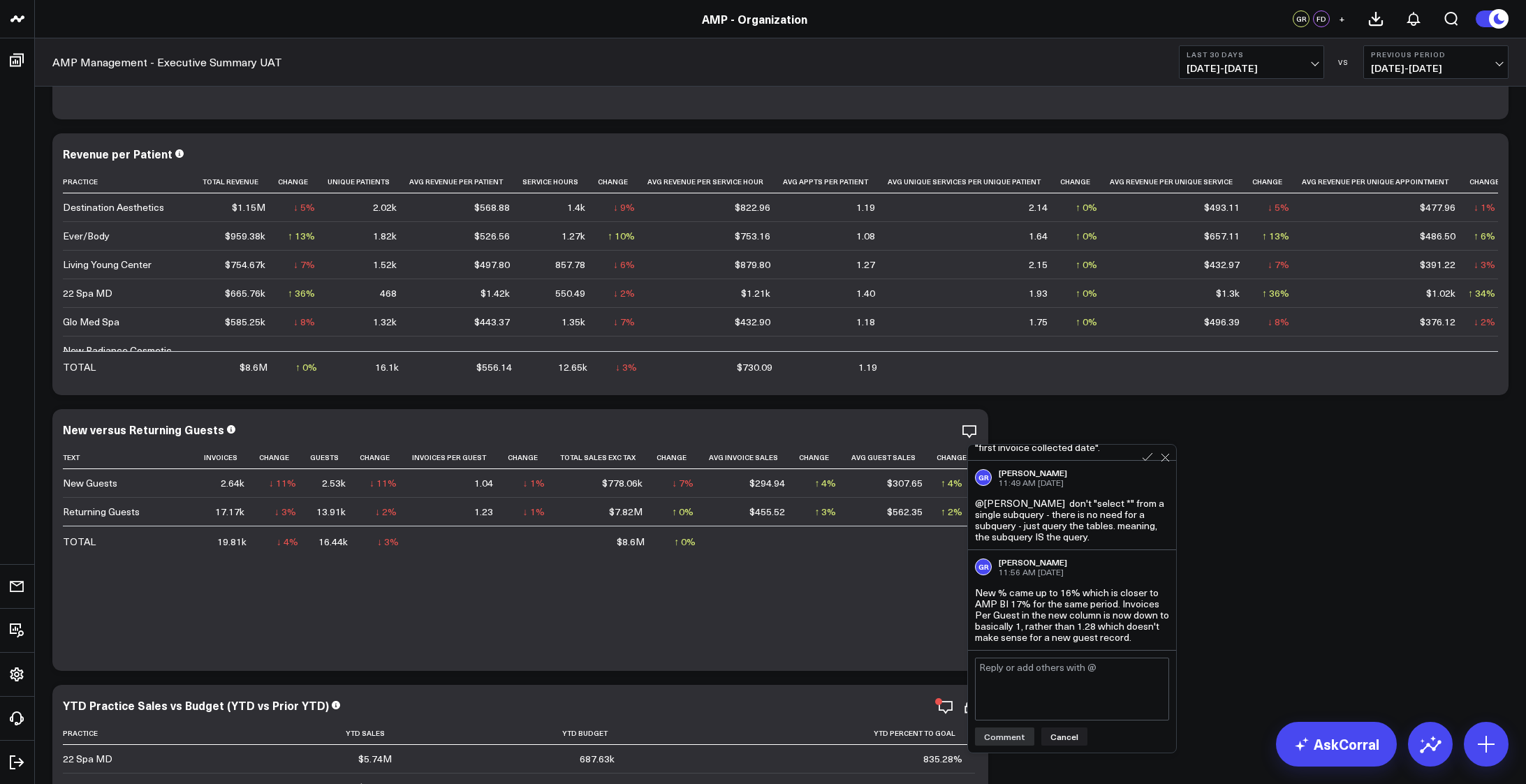
scroll to position [326, 0]
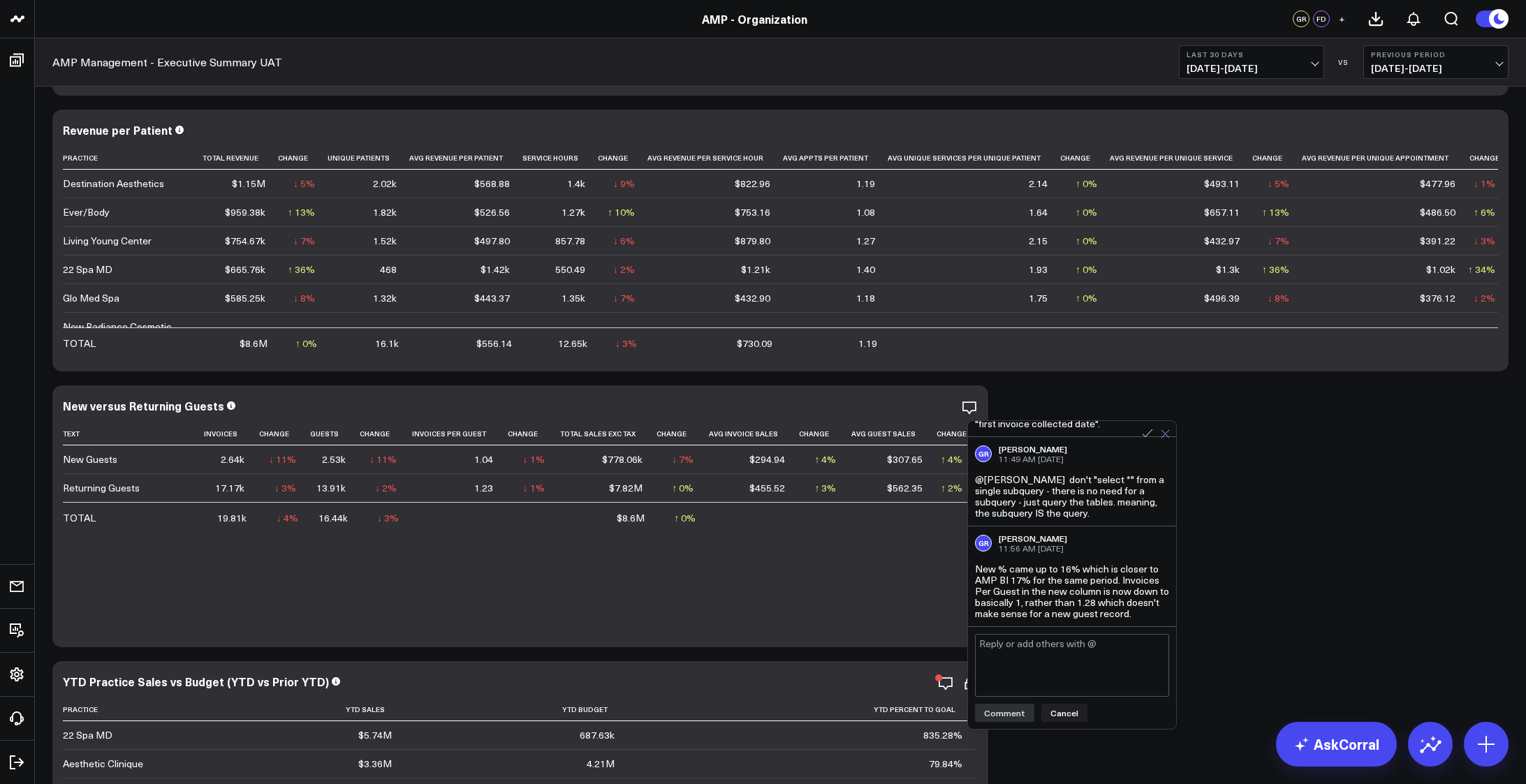
click at [1166, 433] on icon at bounding box center [1165, 433] width 8 height 8
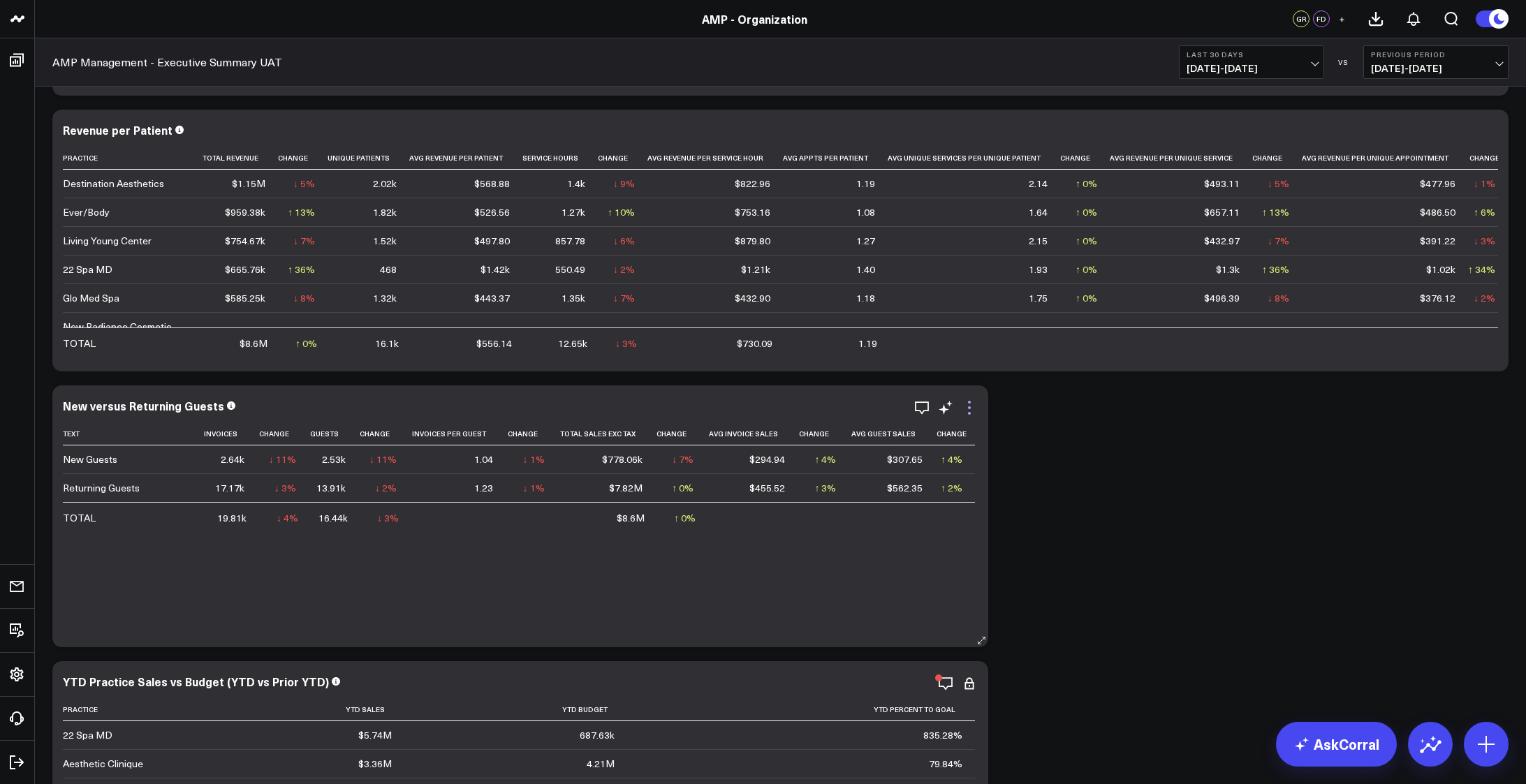
click at [967, 409] on icon at bounding box center [969, 408] width 17 height 17
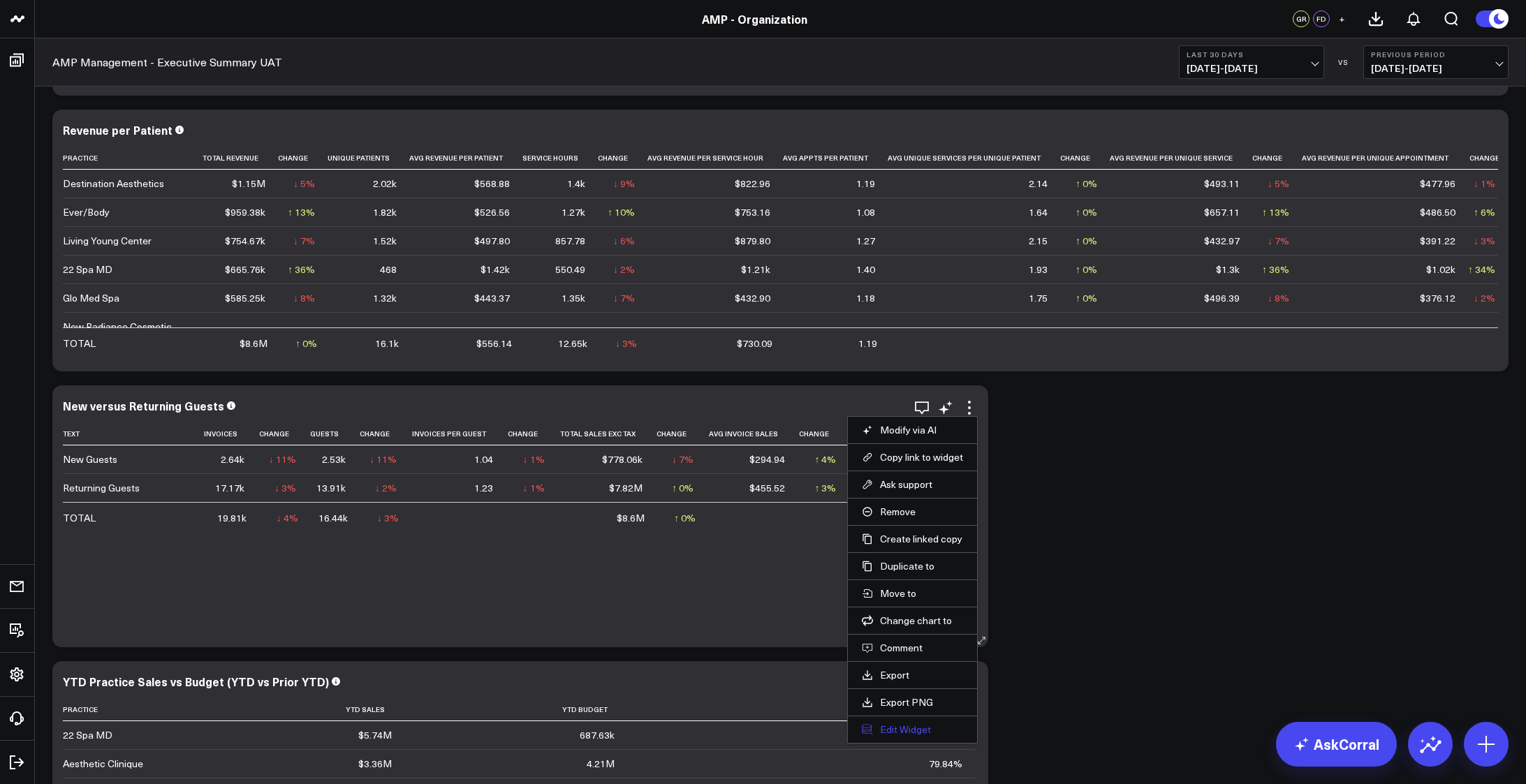
click at [922, 725] on button "Edit Widget" at bounding box center [911, 730] width 101 height 13
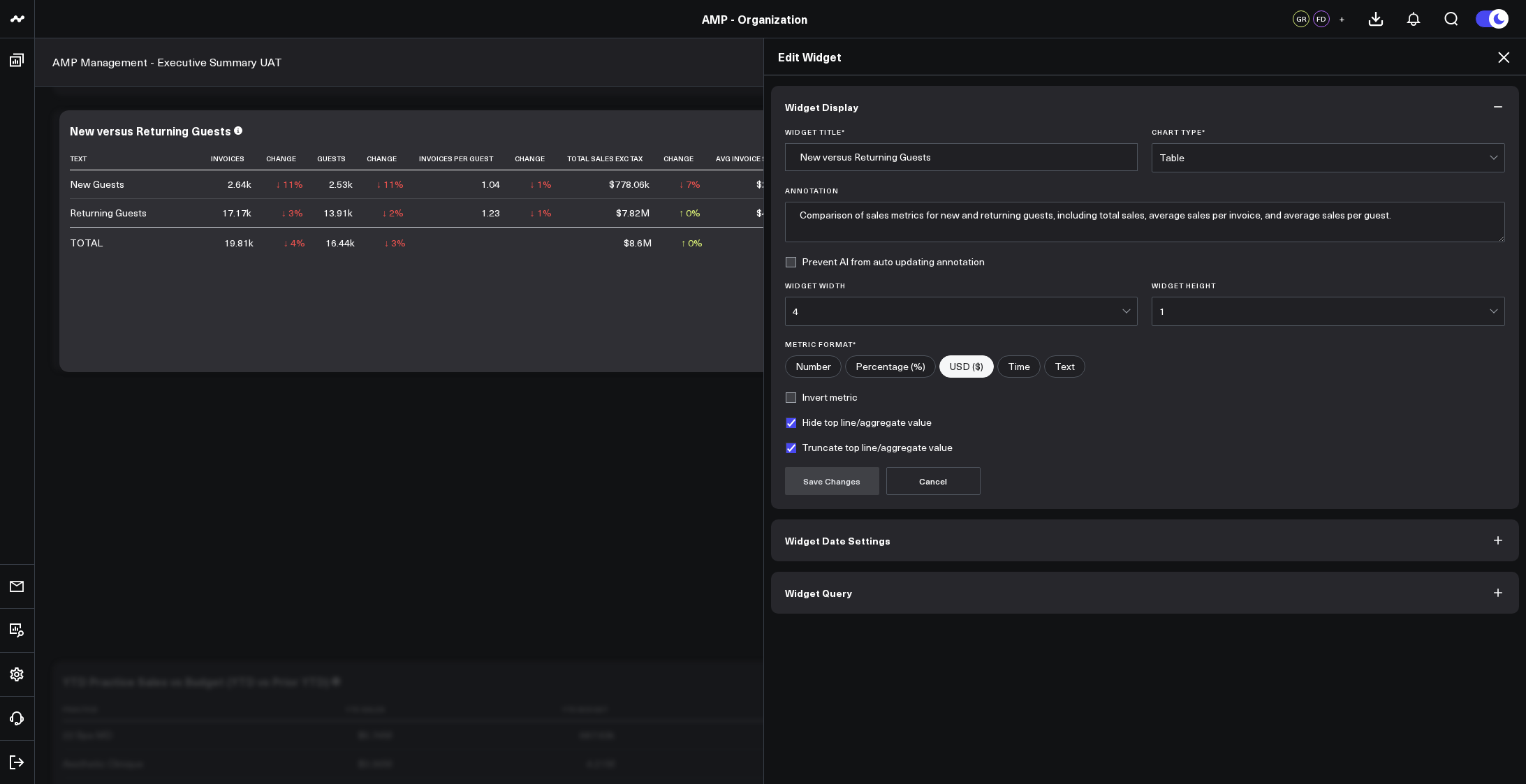
click at [1010, 595] on button "Widget Query" at bounding box center [1145, 592] width 749 height 42
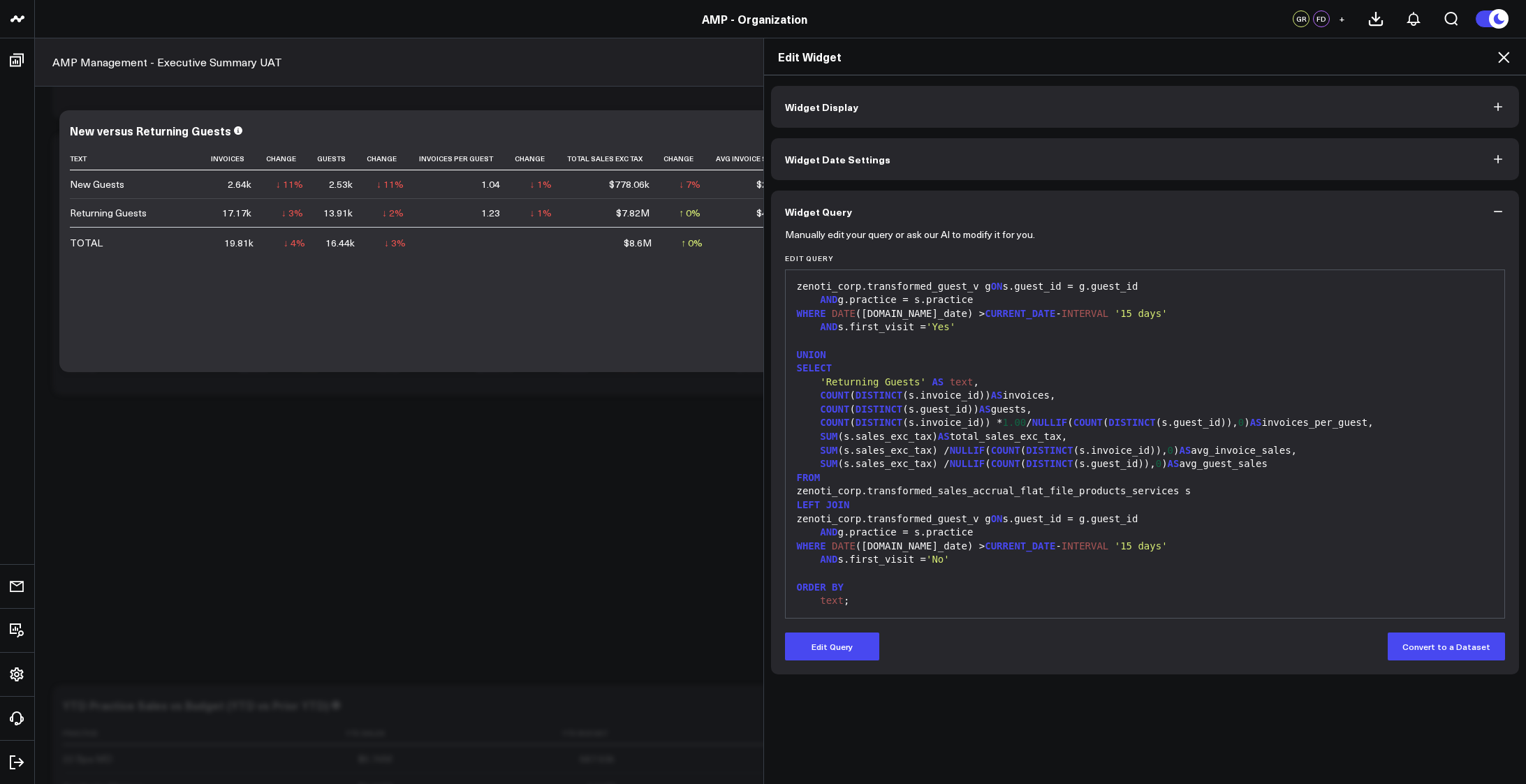
scroll to position [209, 0]
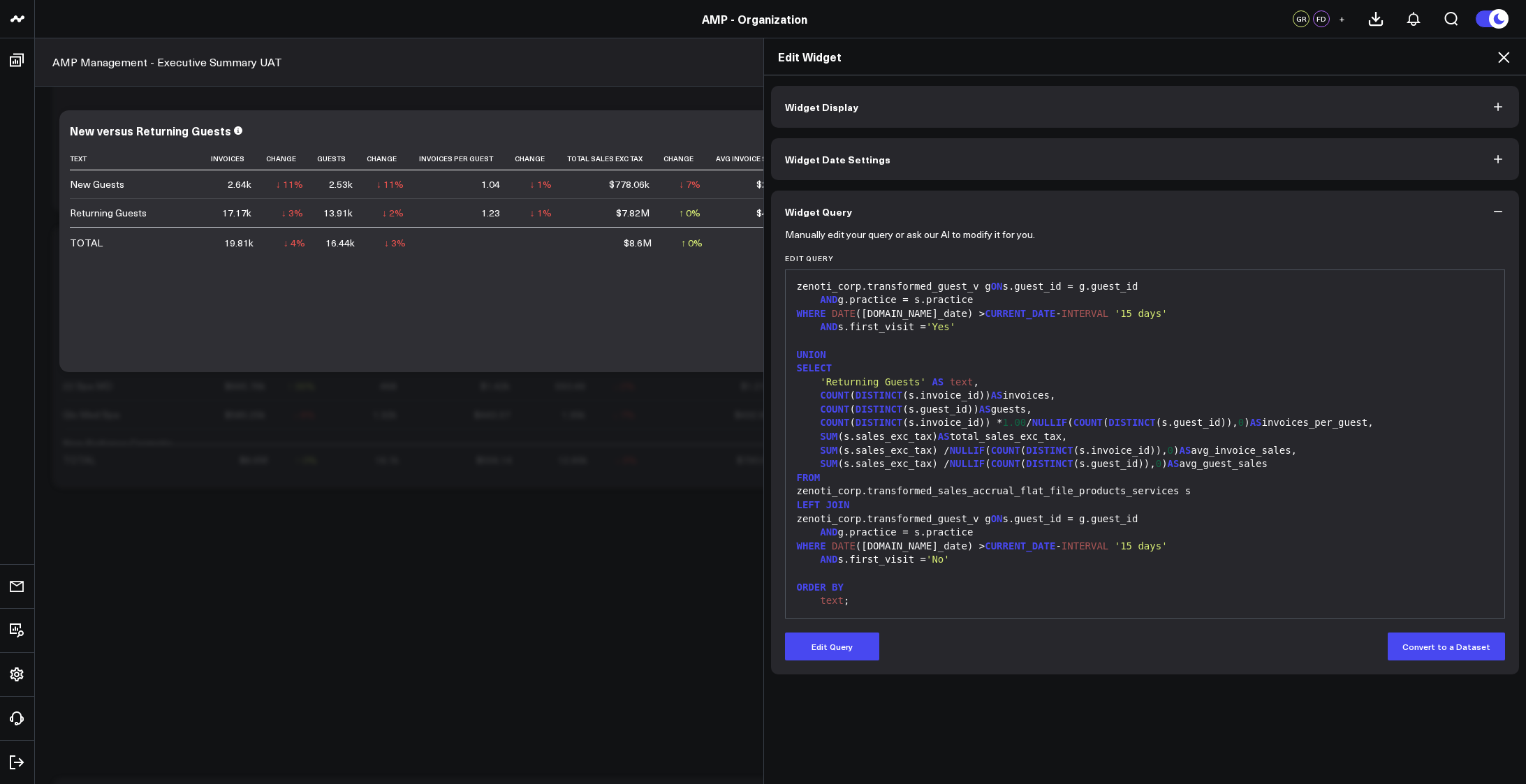
click at [1281, 390] on div "COUNT ( DISTINCT (s.invoice_id)) AS invoices," at bounding box center [1145, 396] width 705 height 14
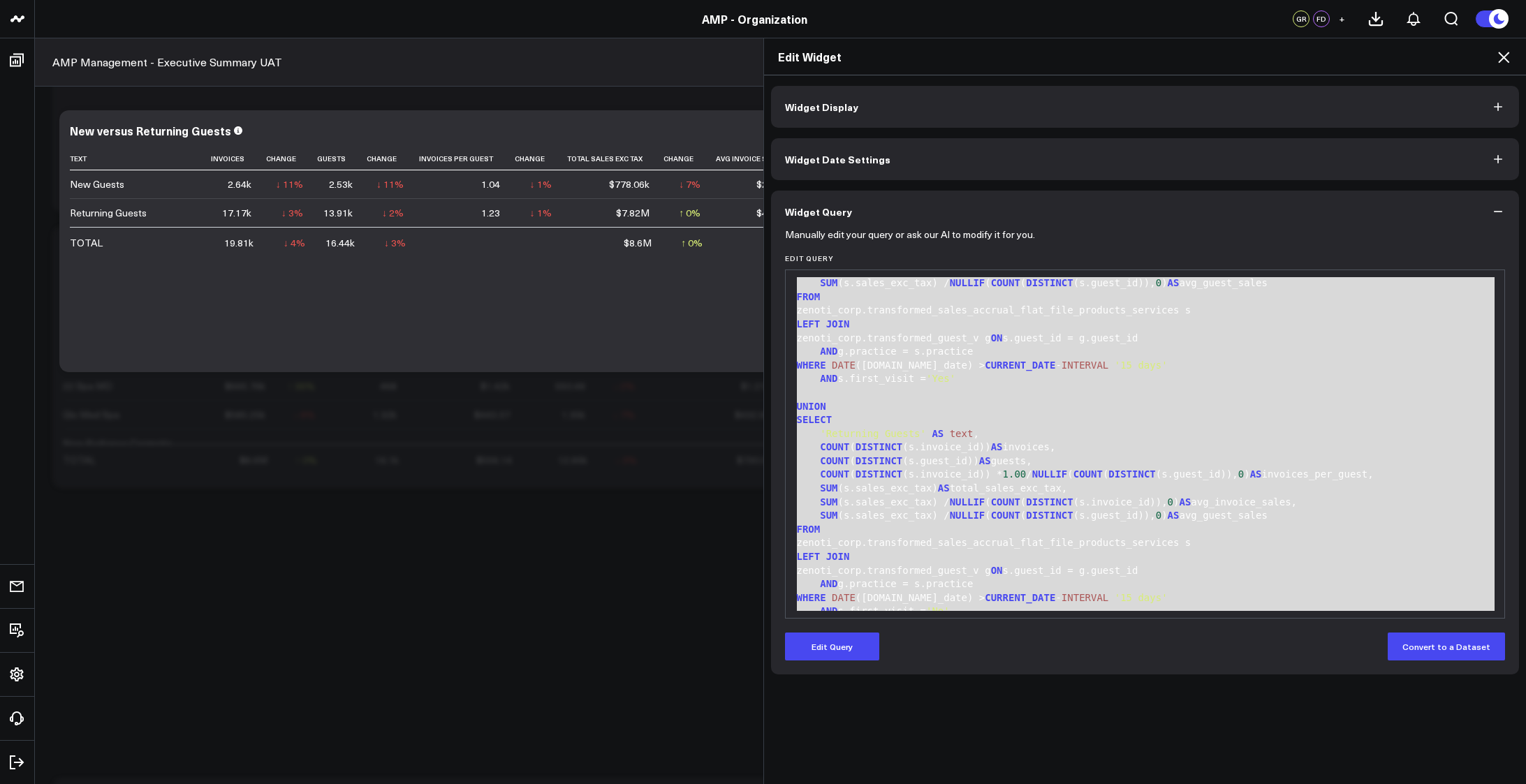
scroll to position [151, 0]
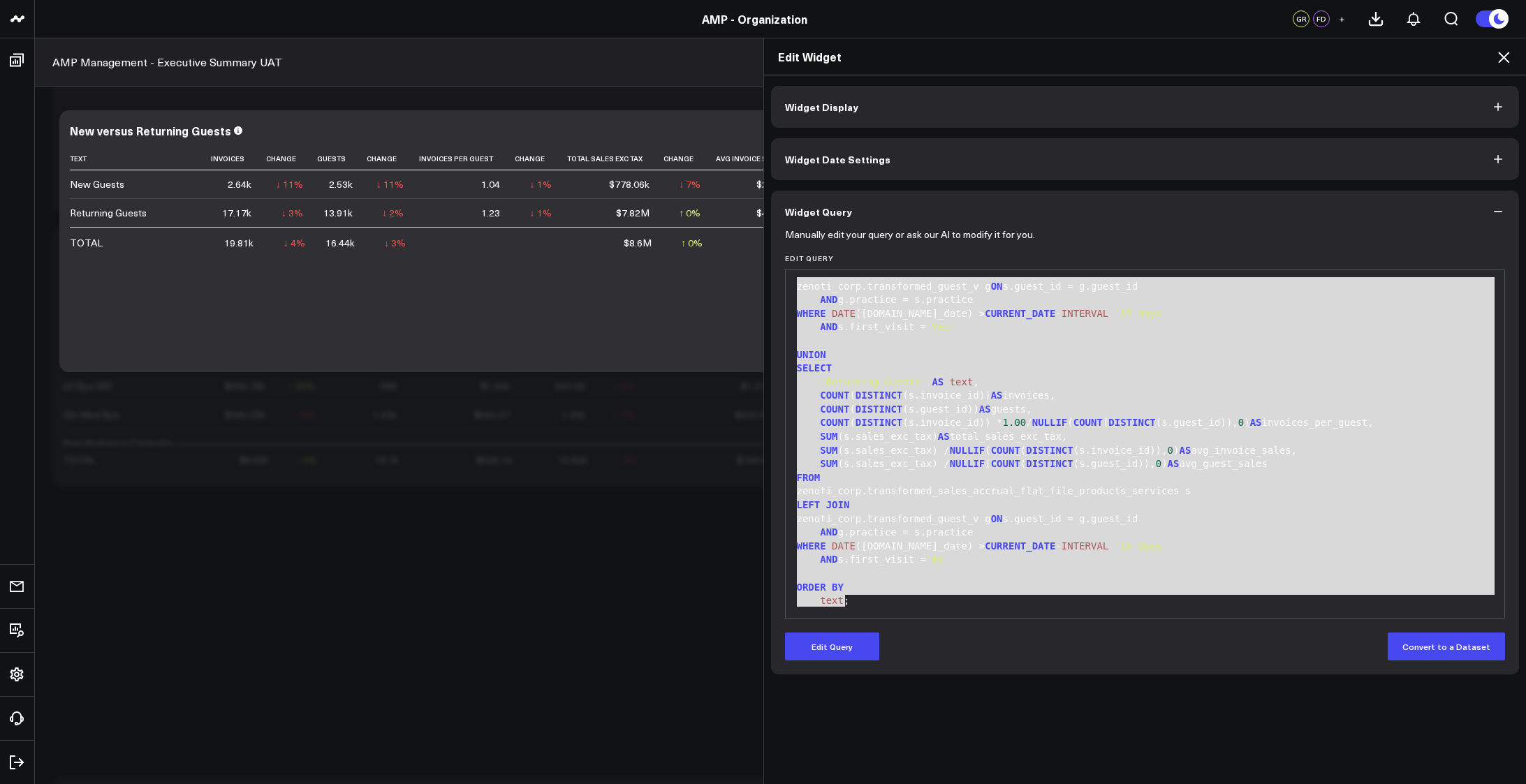
drag, startPoint x: 793, startPoint y: 286, endPoint x: 988, endPoint y: 651, distance: 413.8
click at [988, 651] on form "Manually edit your query or ask our AI to modify it for you. Edit Query 99 1 2 …" at bounding box center [1145, 446] width 721 height 428
copy div "SELECT 'New Guests' AS text , COUNT ( DISTINCT (s.invoice_id)) AS invoices, COU…"
click at [1501, 59] on icon at bounding box center [1503, 57] width 11 height 11
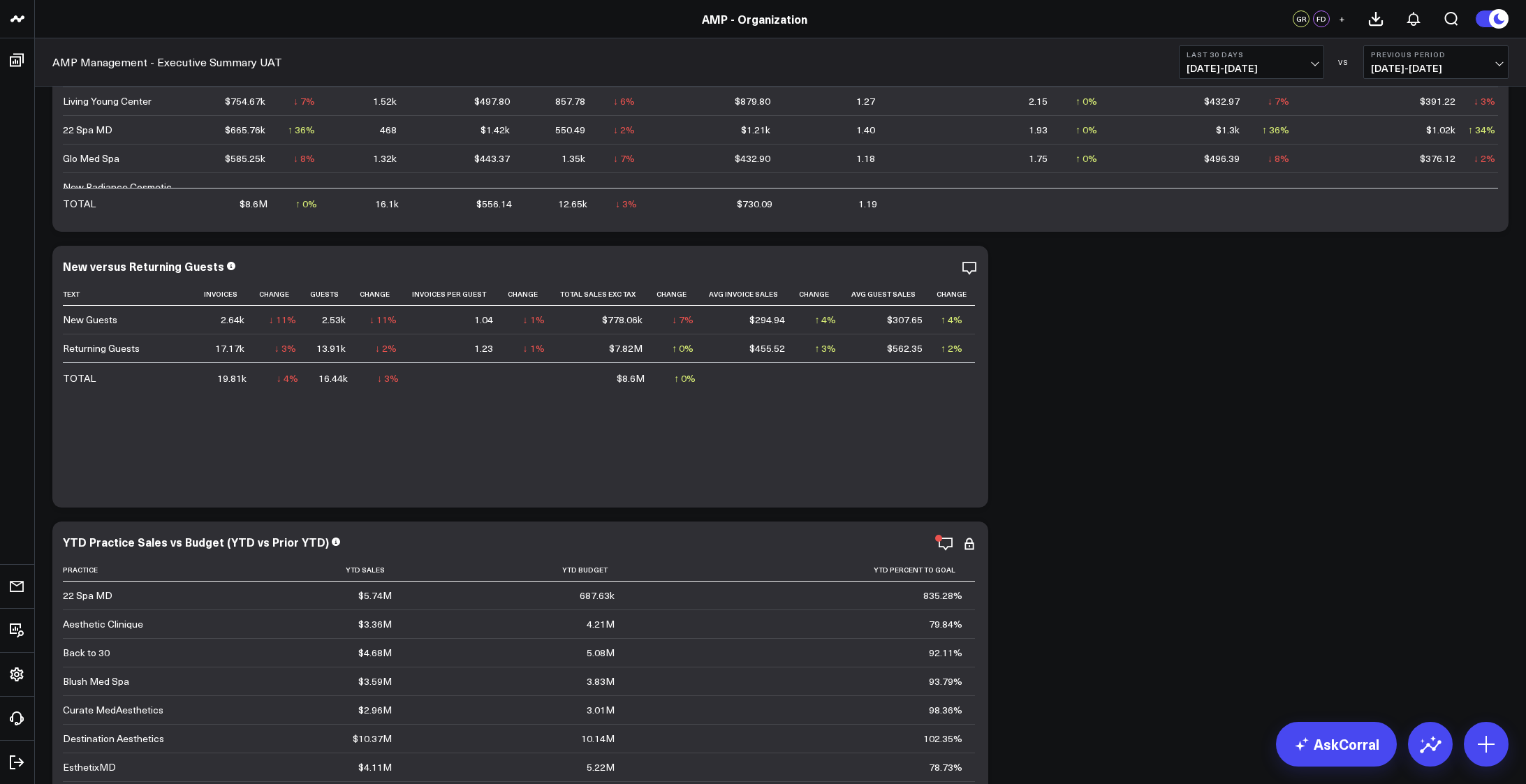
scroll to position [535, 0]
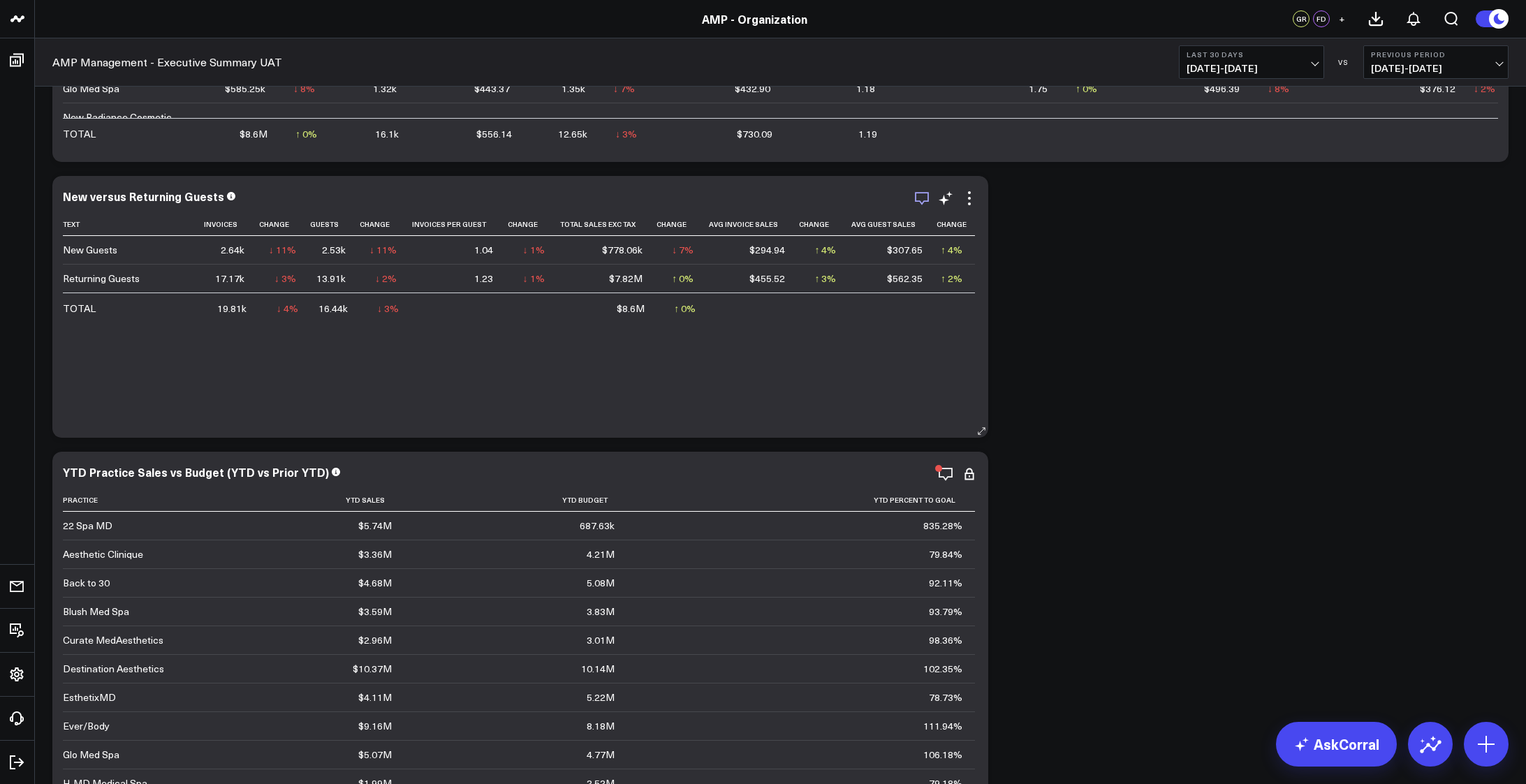
click at [917, 200] on icon "button" at bounding box center [922, 199] width 17 height 17
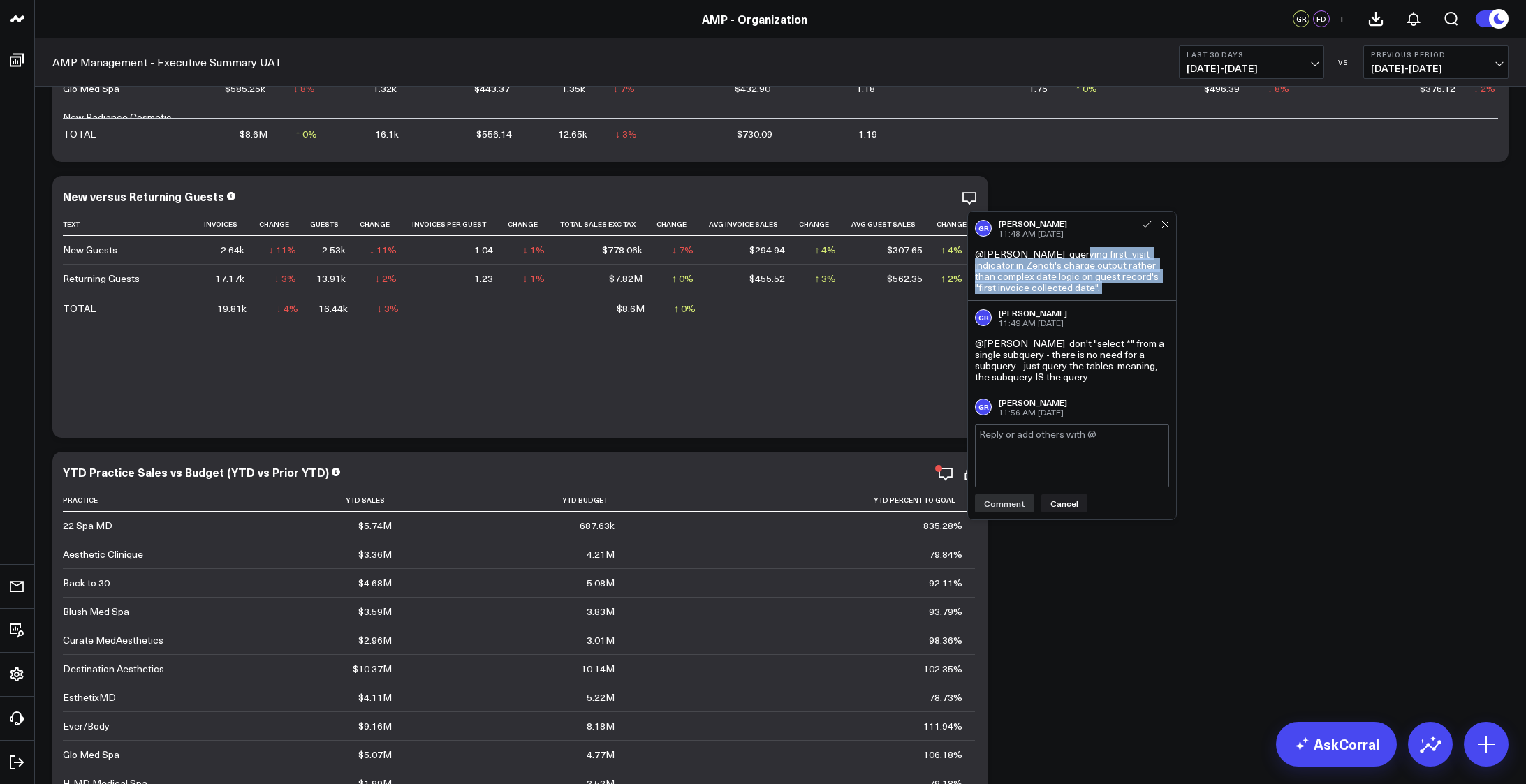
drag, startPoint x: 1070, startPoint y: 257, endPoint x: 1113, endPoint y: 304, distance: 63.7
click at [1113, 304] on div "GR Garrison Roberts 11:48 AM Sep 18 @Francis DeMonte querying first_visit indic…" at bounding box center [1072, 314] width 208 height 206
copy div "uerying first_visit indicator in Zenoti's charge output rather than complex dat…"
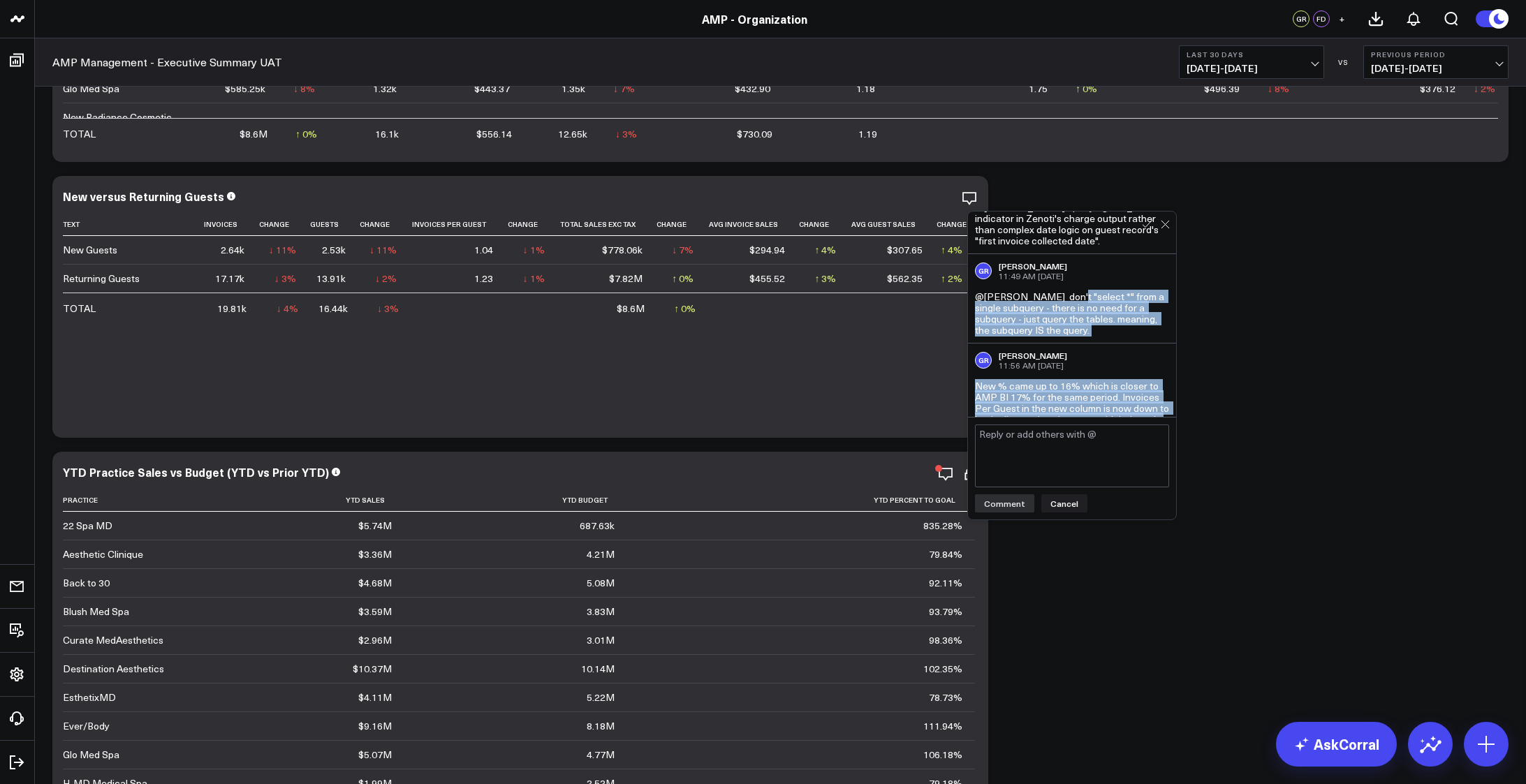
scroll to position [84, 0]
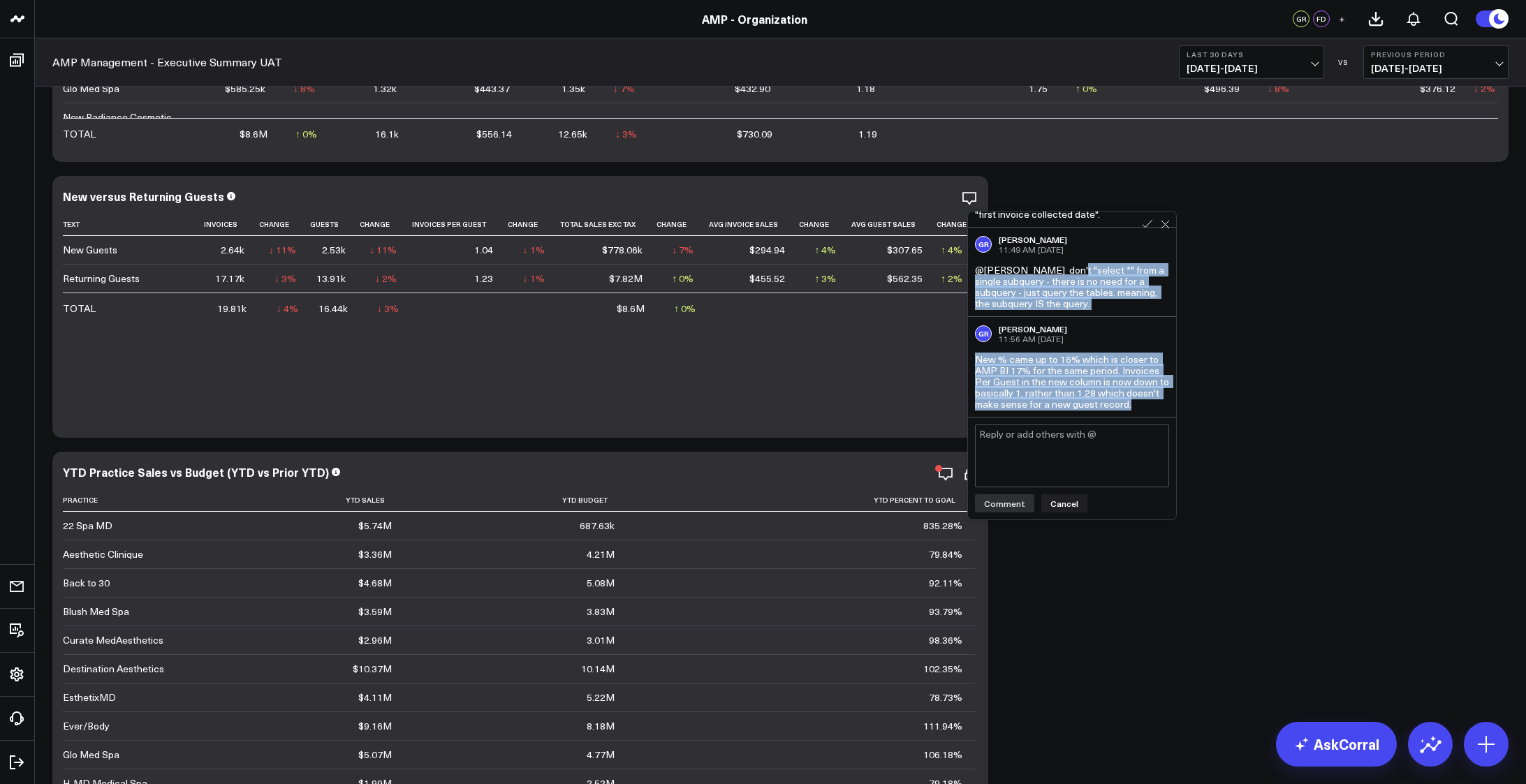
drag, startPoint x: 1068, startPoint y: 342, endPoint x: 1115, endPoint y: 411, distance: 83.5
click at [1115, 411] on div "GR Garrison Roberts 11:48 AM Sep 18 @Francis DeMonte querying first_visit indic…" at bounding box center [1072, 314] width 208 height 206
click at [1114, 317] on div "GR Garrison Roberts 11:56 AM Sep 18 New % came up to 16% which is closer to AMP…" at bounding box center [1072, 366] width 208 height 100
click at [1069, 269] on div "@Francis DeMonte don't "select *" from a single subquery - there is no need for…" at bounding box center [1071, 286] width 194 height 45
drag, startPoint x: 1069, startPoint y: 258, endPoint x: 1100, endPoint y: 305, distance: 56.3
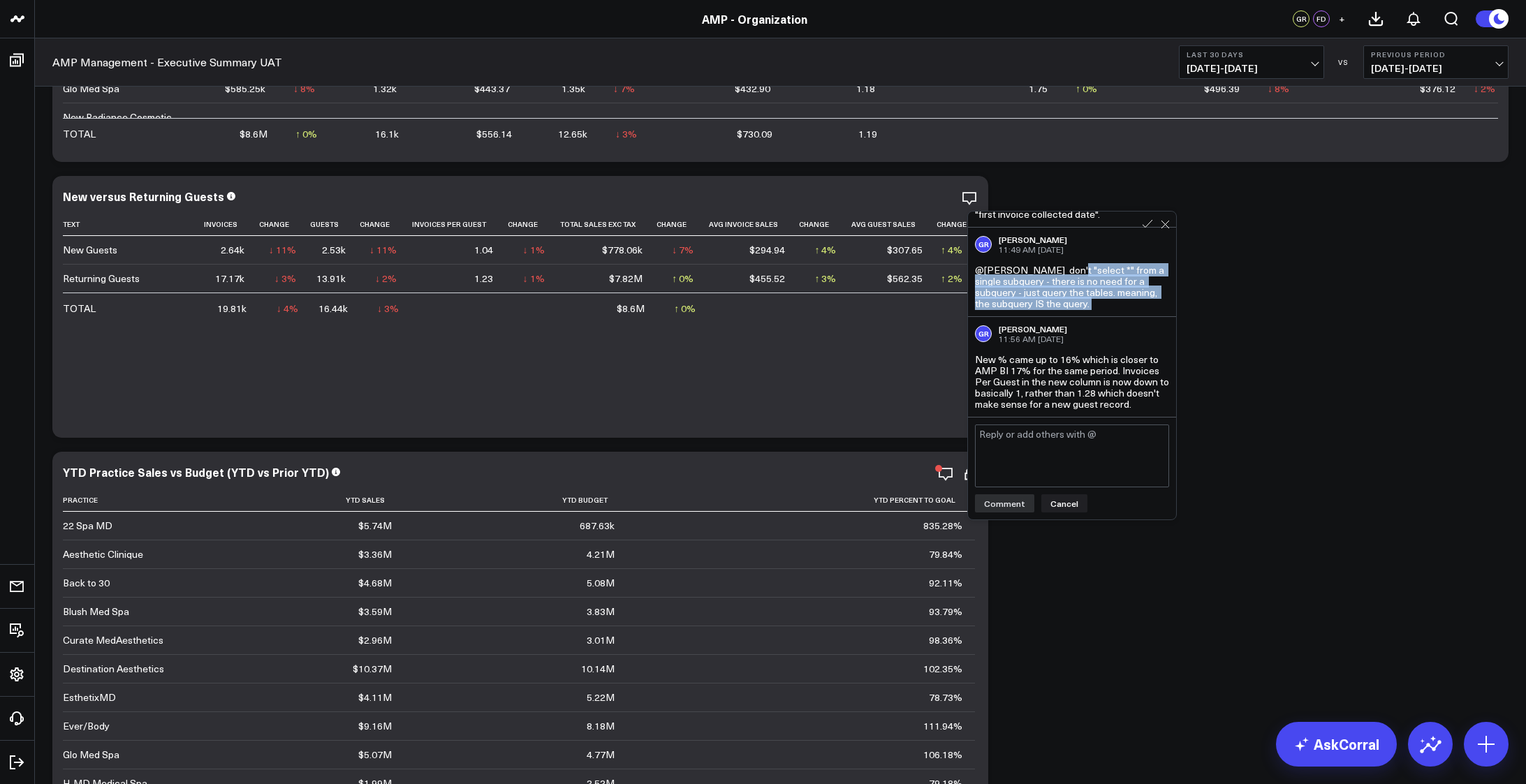
click at [1100, 305] on div "GR Garrison Roberts 11:48 AM Sep 18 @Francis DeMonte querying first_visit indic…" at bounding box center [1072, 314] width 208 height 206
copy div "on't "select *" from a single subquery - there is no need for a subquery - just…"
drag, startPoint x: 977, startPoint y: 348, endPoint x: 1059, endPoint y: 410, distance: 102.8
click at [1059, 410] on div "GR Garrison Roberts 11:56 AM Sep 18 New % came up to 16% which is closer to AMP…" at bounding box center [1072, 366] width 208 height 100
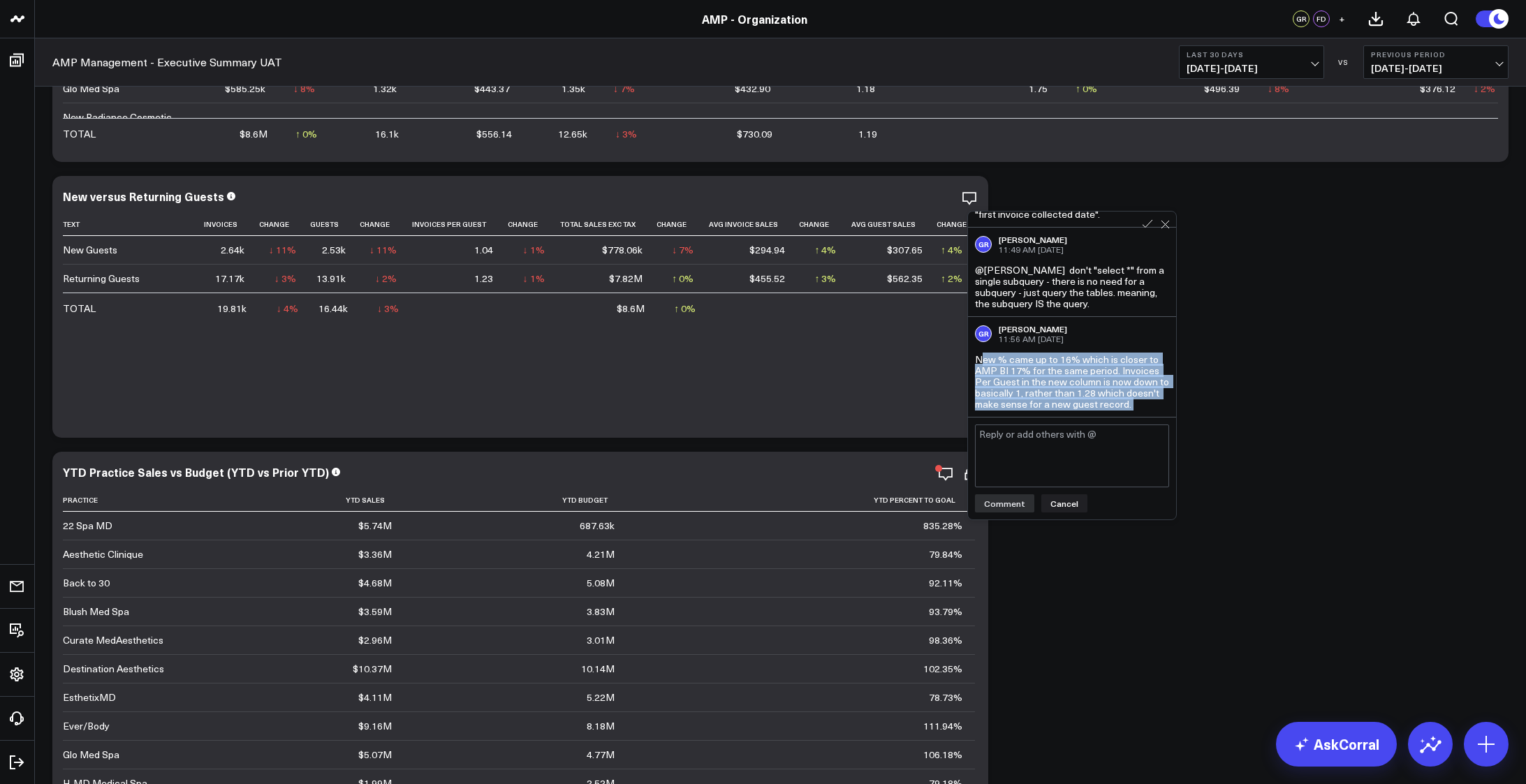
drag, startPoint x: 979, startPoint y: 349, endPoint x: 1066, endPoint y: 422, distance: 113.6
click at [1066, 422] on div "GR Garrison Roberts 11:48 AM Sep 18 @Francis DeMonte querying first_visit indic…" at bounding box center [1072, 365] width 209 height 309
copy body "ew % came up to 16% which is closer to AMP BI 17% for the same period. Invoices…"
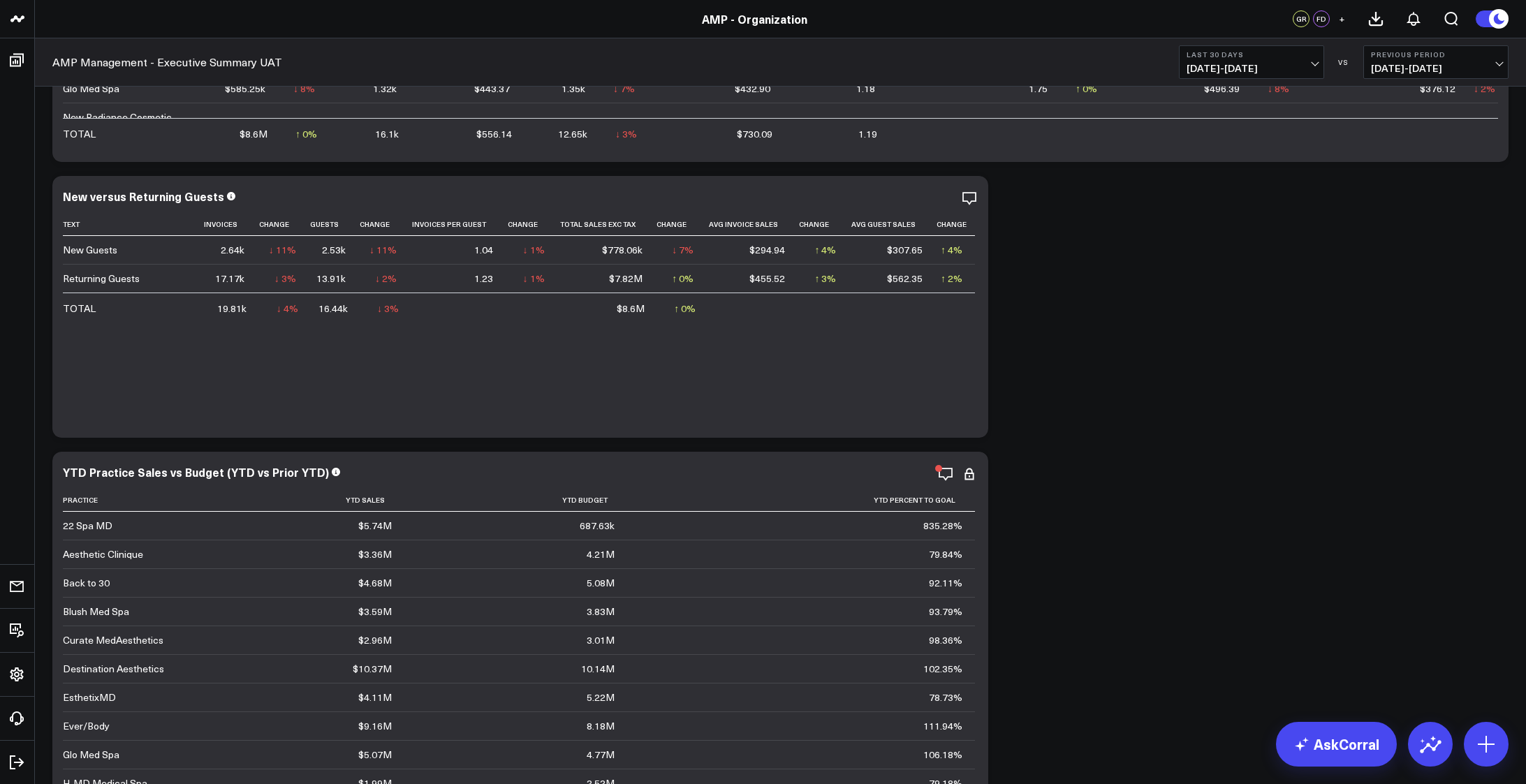
click at [969, 193] on icon at bounding box center [969, 193] width 3 height 3
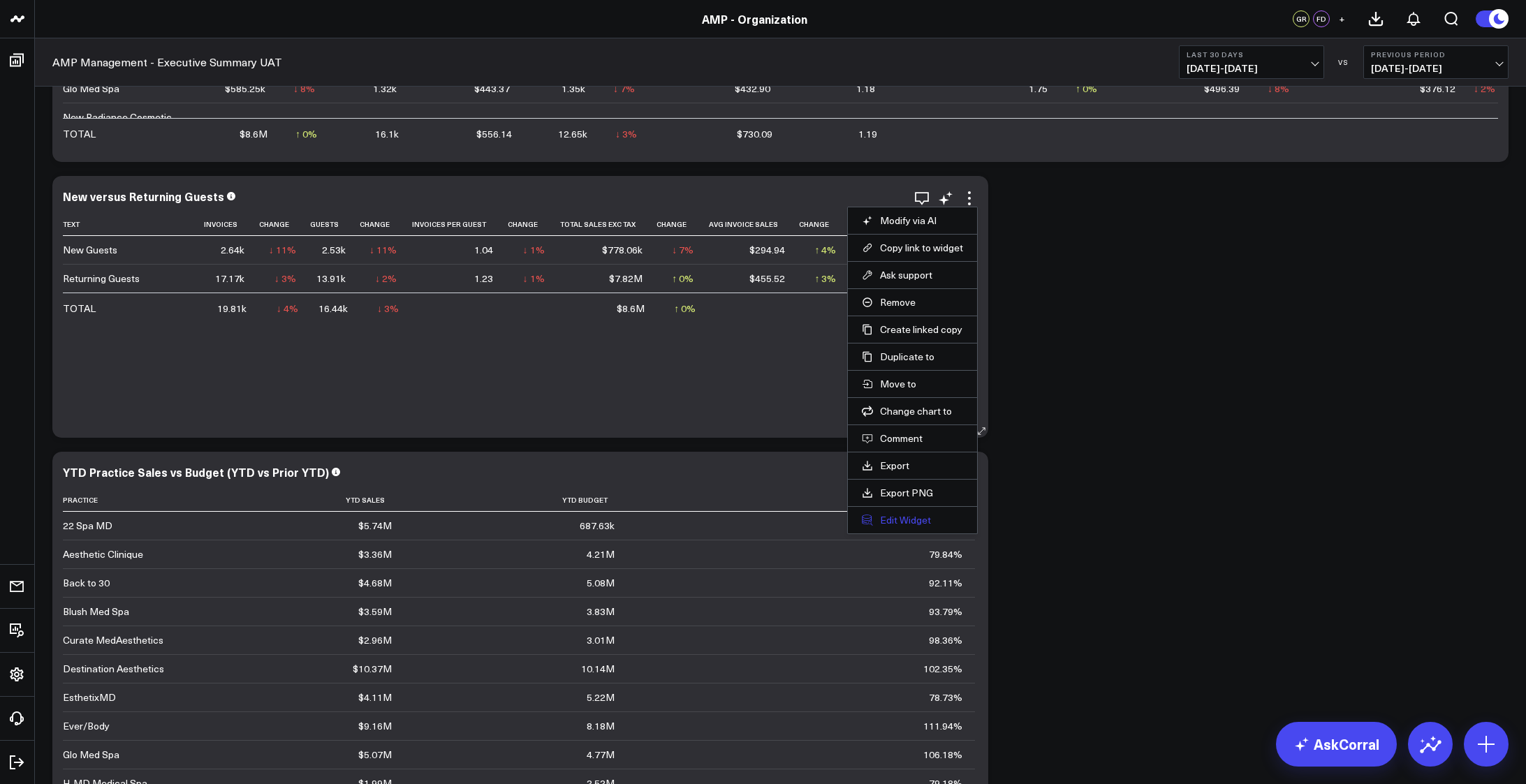
click at [911, 524] on button "Edit Widget" at bounding box center [911, 520] width 101 height 13
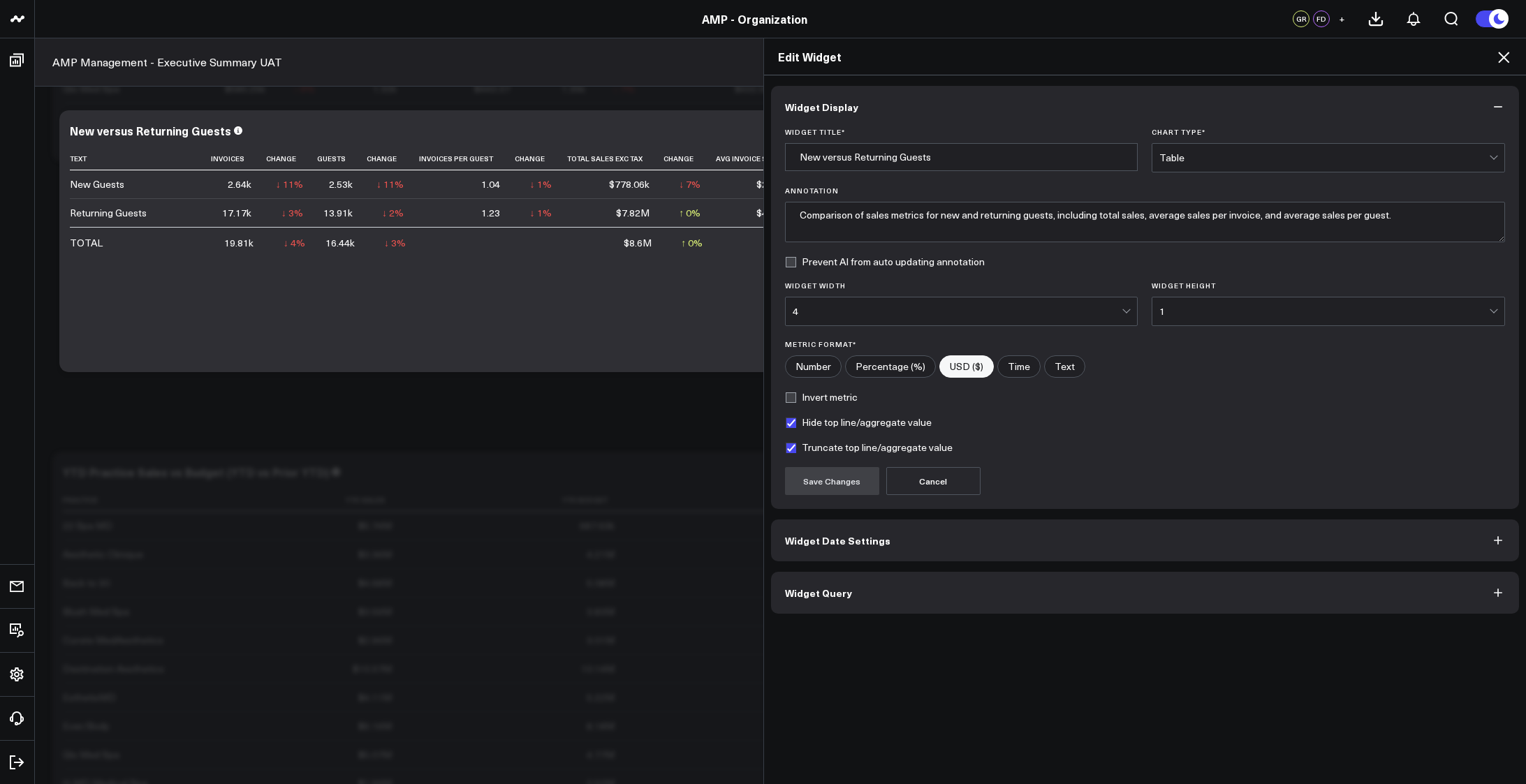
click at [969, 597] on button "Widget Query" at bounding box center [1145, 592] width 749 height 42
